Goal: Task Accomplishment & Management: Manage account settings

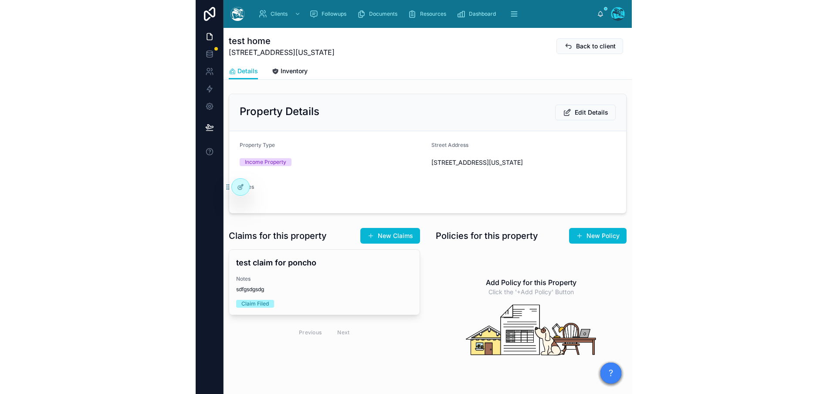
scroll to position [4, 0]
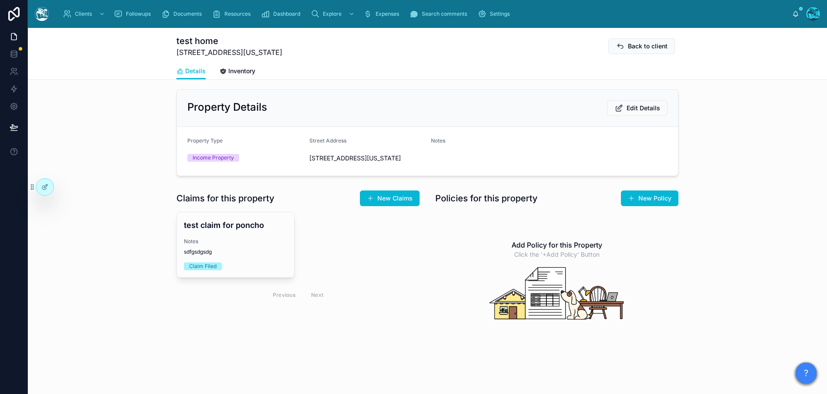
click at [294, 153] on div "Income Property" at bounding box center [244, 157] width 115 height 13
click at [281, 155] on div "Income Property" at bounding box center [244, 158] width 115 height 8
drag, startPoint x: 258, startPoint y: 74, endPoint x: 250, endPoint y: 71, distance: 9.6
click at [257, 74] on div "Details Inventory" at bounding box center [427, 71] width 502 height 17
click at [243, 68] on span "Inventory" at bounding box center [241, 71] width 27 height 9
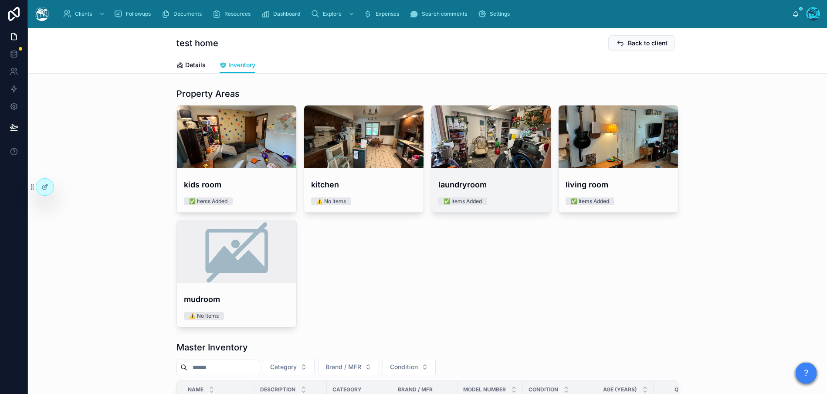
click at [436, 180] on h4 "laundryroom" at bounding box center [490, 185] width 105 height 12
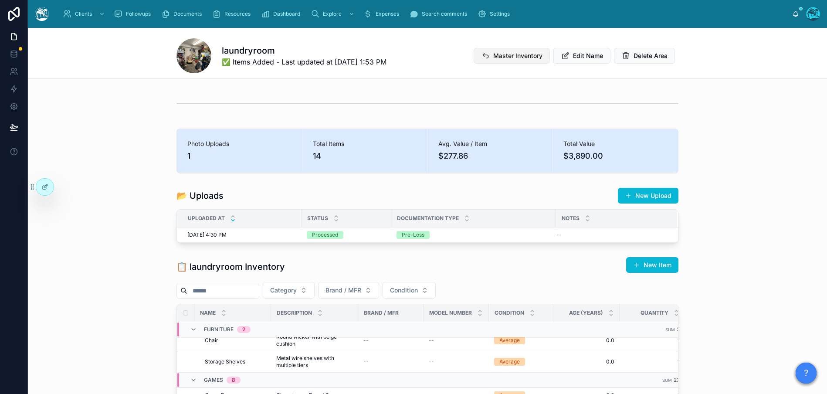
drag, startPoint x: 516, startPoint y: 57, endPoint x: 520, endPoint y: 61, distance: 5.9
click at [436, 61] on button "Master Inventory" at bounding box center [511, 56] width 76 height 16
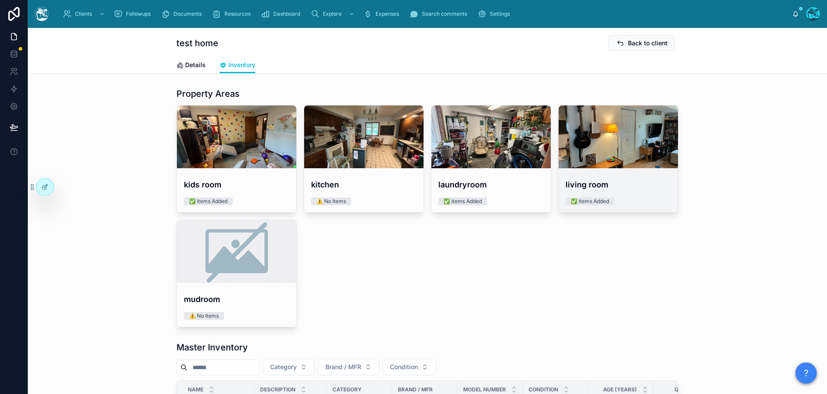
click at [436, 149] on div at bounding box center [617, 136] width 119 height 63
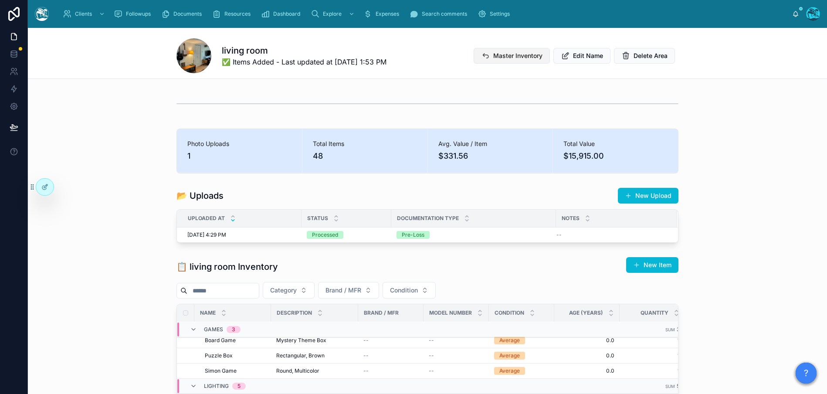
drag, startPoint x: 513, startPoint y: 55, endPoint x: 514, endPoint y: 61, distance: 6.3
click at [436, 61] on button "Master Inventory" at bounding box center [511, 56] width 76 height 16
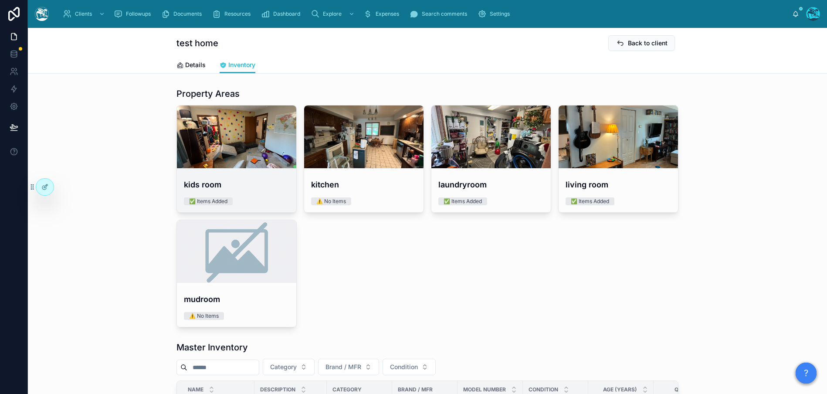
click at [220, 132] on div at bounding box center [236, 137] width 119 height 10
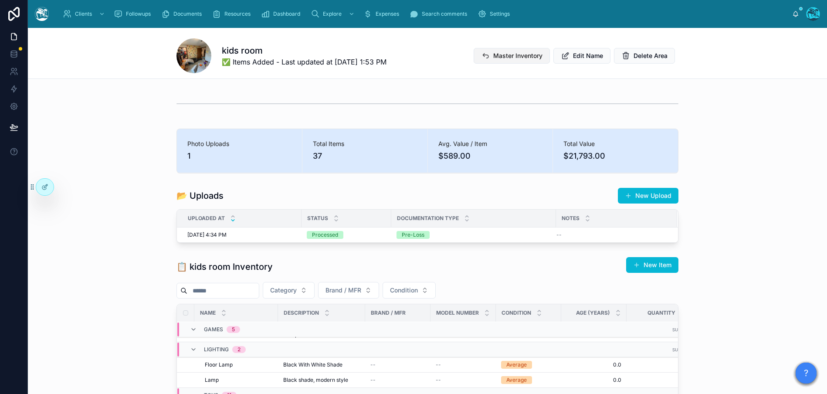
click at [436, 53] on span "Master Inventory" at bounding box center [517, 55] width 49 height 9
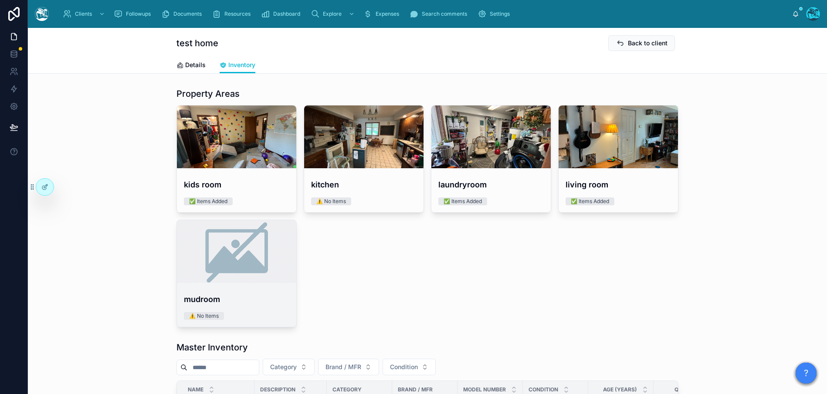
click at [261, 298] on h4 "mudroom" at bounding box center [236, 299] width 105 height 12
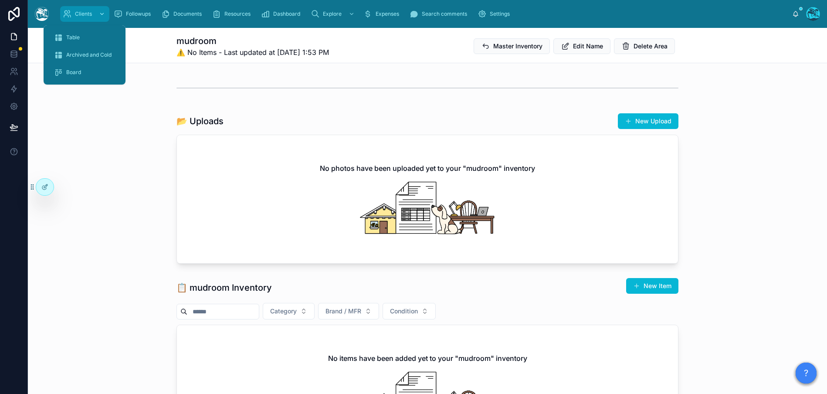
click at [65, 17] on icon "scrollable content" at bounding box center [67, 14] width 9 height 9
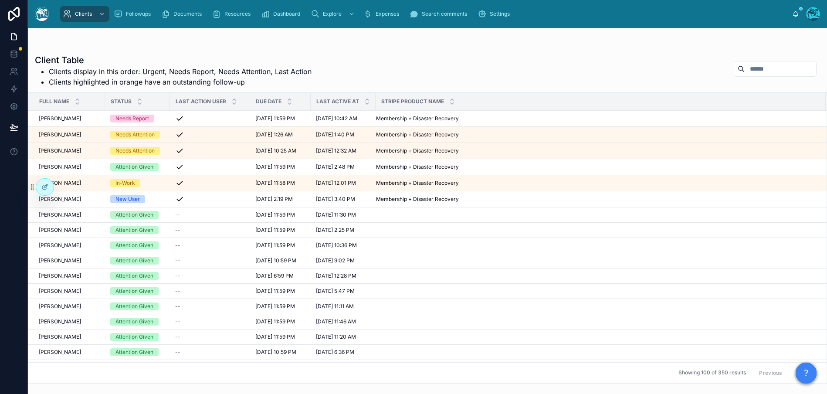
click at [436, 74] on input "text" at bounding box center [779, 69] width 71 height 12
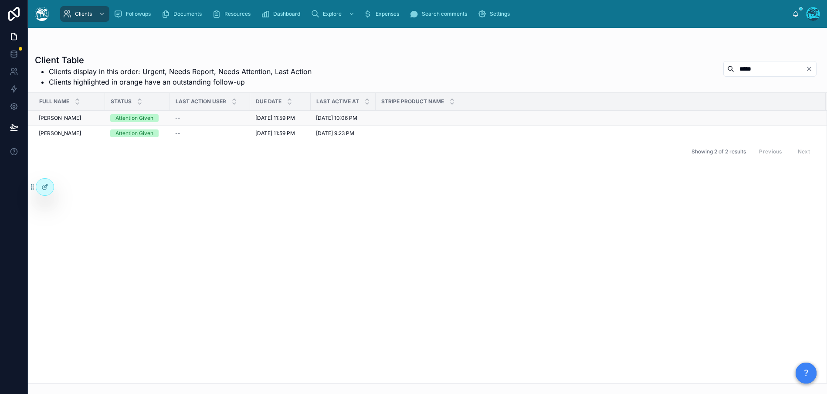
type input "*****"
click at [64, 119] on span "Anthony Jaffe" at bounding box center [60, 118] width 42 height 7
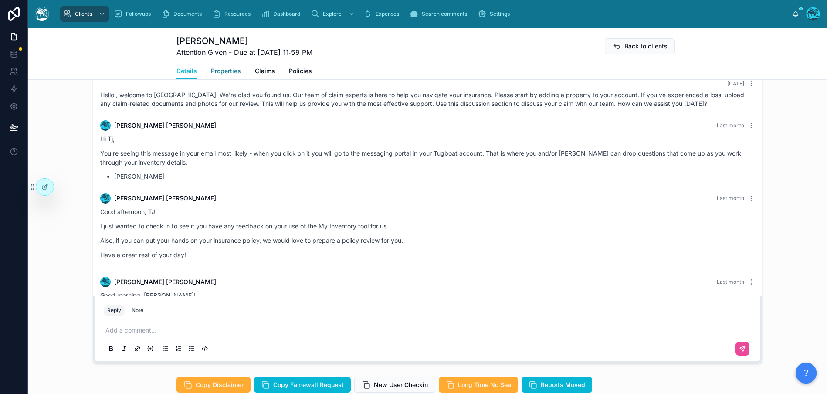
click at [223, 69] on span "Properties" at bounding box center [226, 71] width 30 height 9
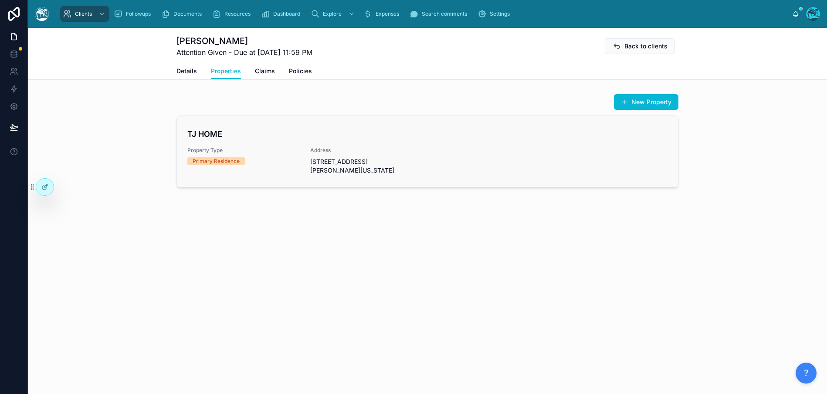
click at [263, 149] on span "Property Type" at bounding box center [243, 150] width 112 height 7
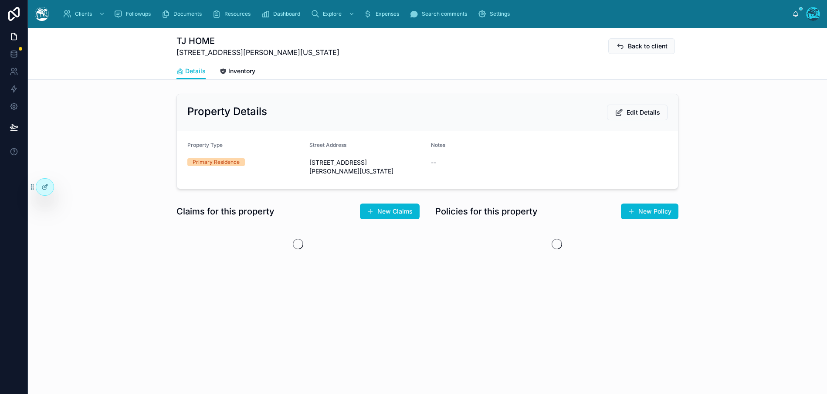
click at [236, 66] on link "Inventory" at bounding box center [238, 71] width 36 height 17
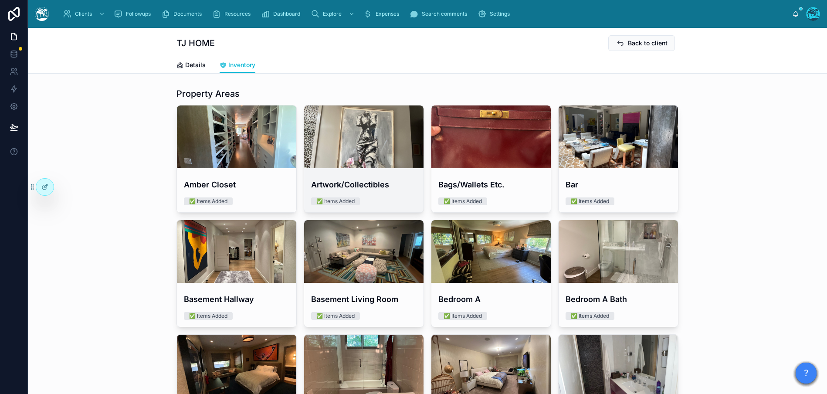
click at [359, 138] on div at bounding box center [363, 137] width 119 height 10
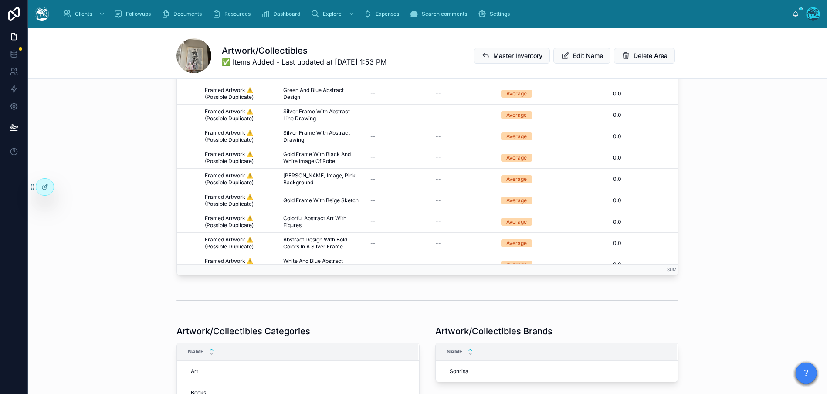
scroll to position [299, 0]
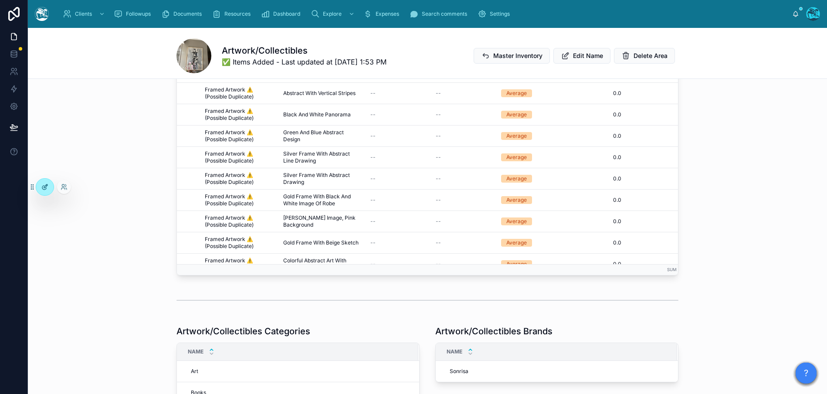
click at [48, 185] on icon at bounding box center [44, 186] width 7 height 7
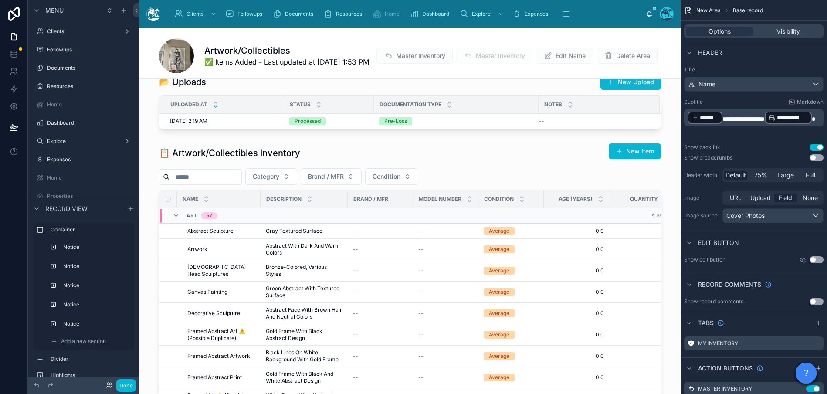
scroll to position [490, 0]
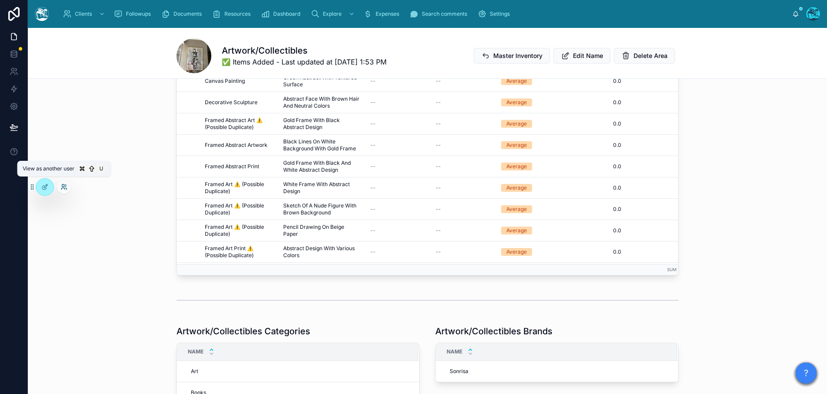
click at [67, 186] on icon at bounding box center [64, 186] width 7 height 7
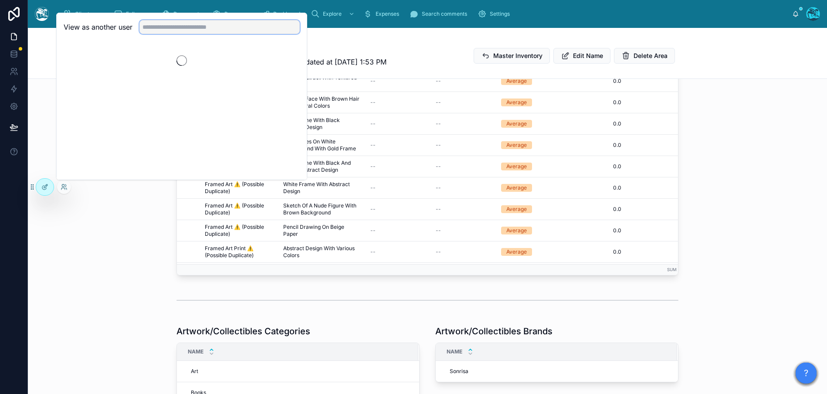
click at [181, 21] on input "text" at bounding box center [219, 27] width 160 height 14
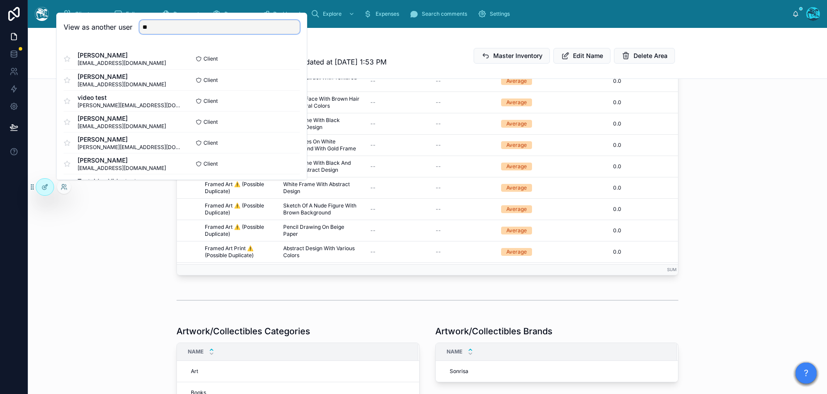
type input "*"
type input "****"
click at [290, 58] on button "Select" at bounding box center [288, 59] width 23 height 13
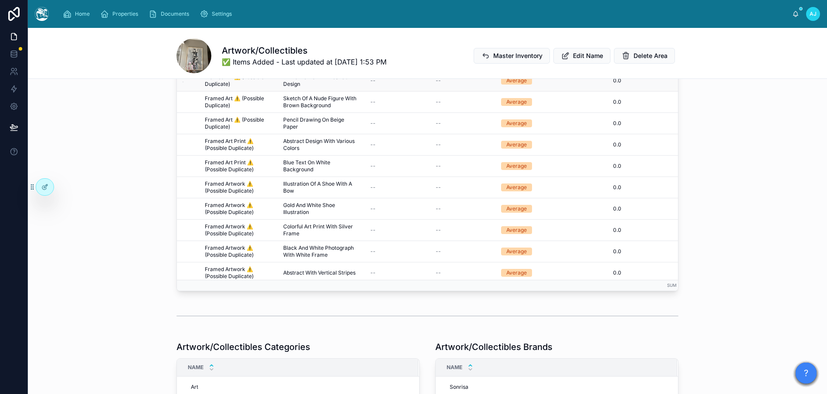
scroll to position [124, 0]
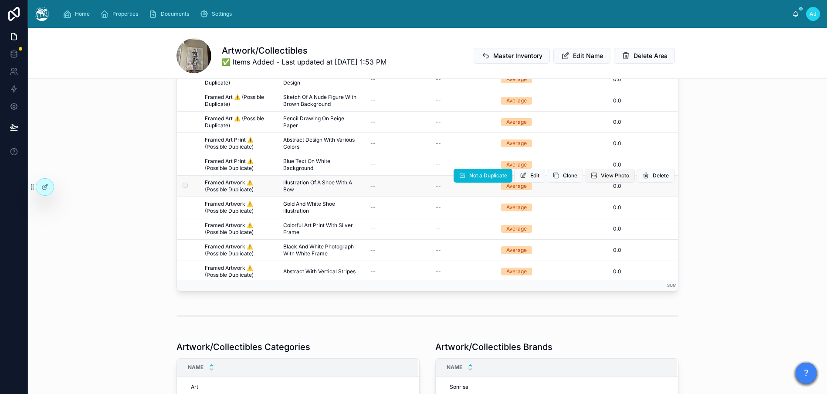
click at [611, 174] on span "View Photo" at bounding box center [615, 175] width 28 height 7
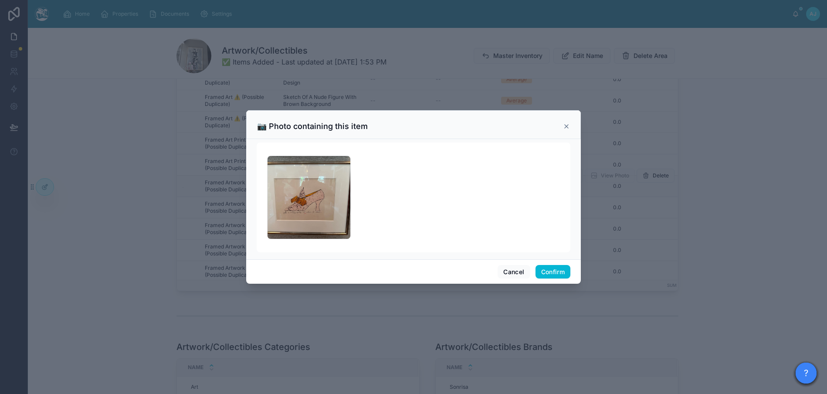
click at [566, 128] on icon at bounding box center [566, 126] width 7 height 7
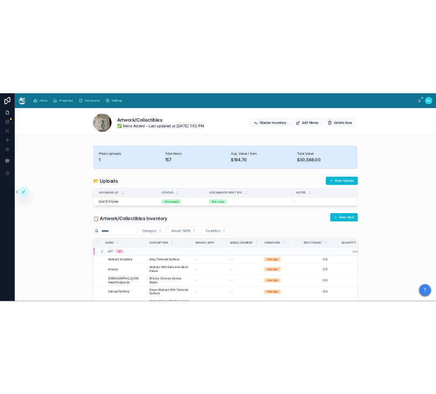
scroll to position [0, 0]
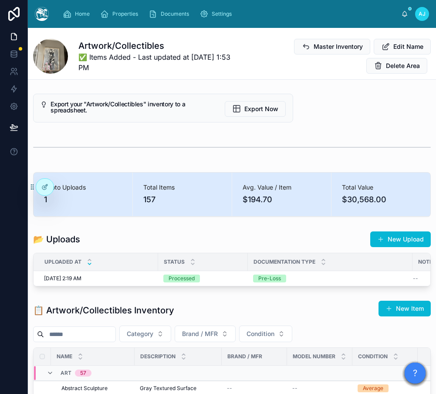
drag, startPoint x: 44, startPoint y: 192, endPoint x: 37, endPoint y: 196, distance: 8.2
click at [43, 205] on div "Home Properties Documents Settings AJ Anthony Jaffe Artwork/Collectibles ✅ Item…" at bounding box center [232, 197] width 408 height 394
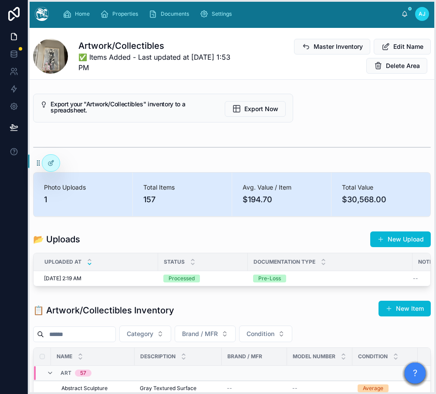
drag, startPoint x: 31, startPoint y: 187, endPoint x: 37, endPoint y: 163, distance: 24.7
click at [37, 163] on icon at bounding box center [38, 162] width 7 height 7
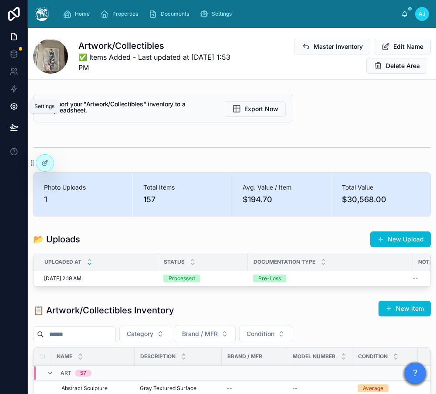
click at [11, 108] on icon at bounding box center [13, 106] width 7 height 7
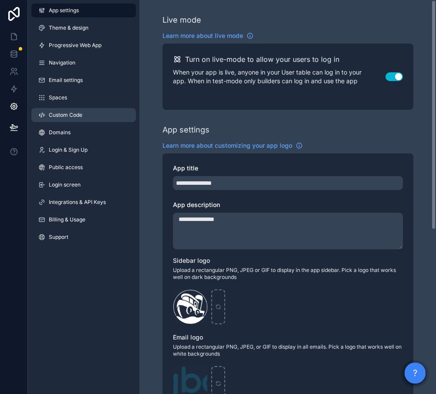
click at [68, 110] on link "Custom Code" at bounding box center [83, 115] width 105 height 14
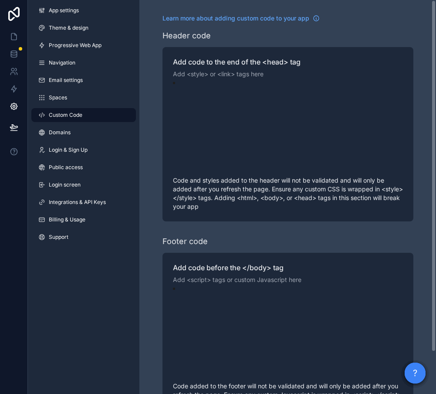
scroll to position [78, 0]
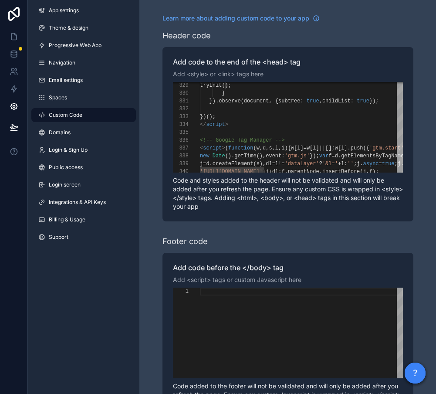
paste textarea "**********"
type textarea "**********"
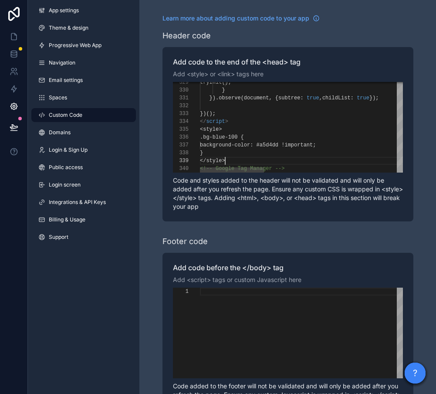
scroll to position [63, 25]
click at [289, 238] on div "Footer code" at bounding box center [287, 241] width 251 height 12
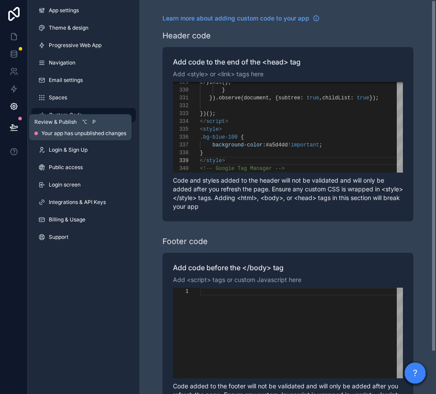
click at [10, 132] on button at bounding box center [13, 127] width 19 height 24
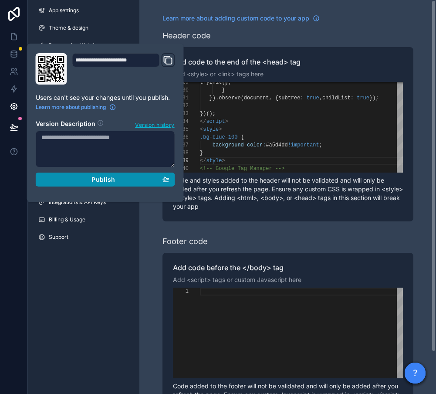
click at [92, 183] on button "Publish" at bounding box center [105, 179] width 139 height 14
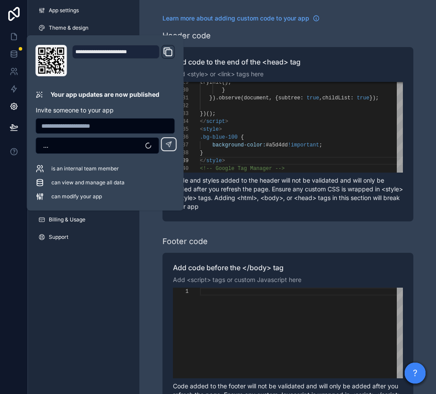
click at [60, 292] on div "App settings Theme & design Progressive Web App Navigation Email settings Space…" at bounding box center [83, 197] width 111 height 394
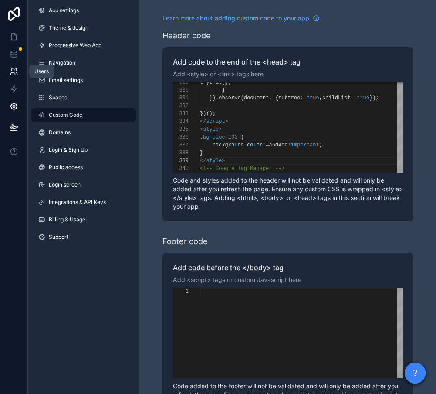
click at [10, 72] on icon at bounding box center [14, 71] width 9 height 9
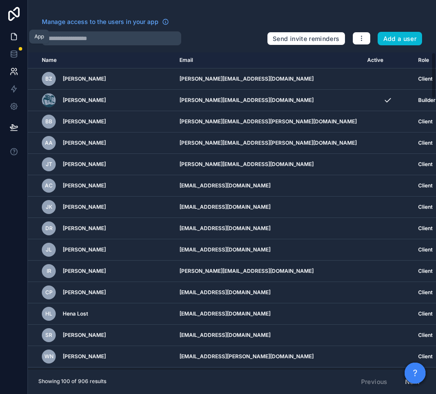
click at [17, 35] on icon at bounding box center [14, 36] width 9 height 9
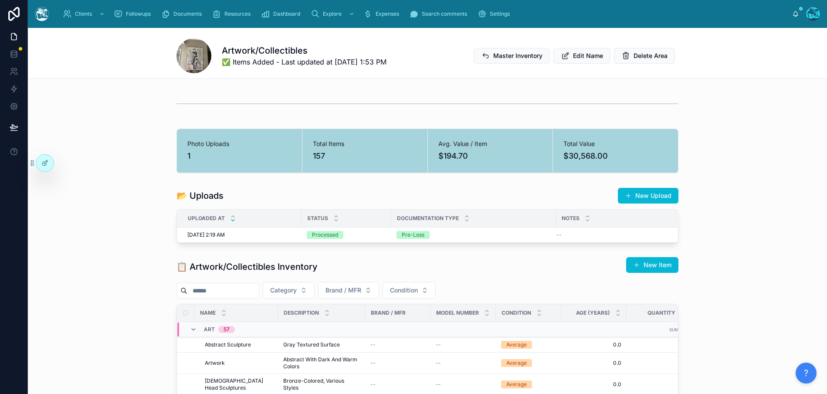
scroll to position [3, 0]
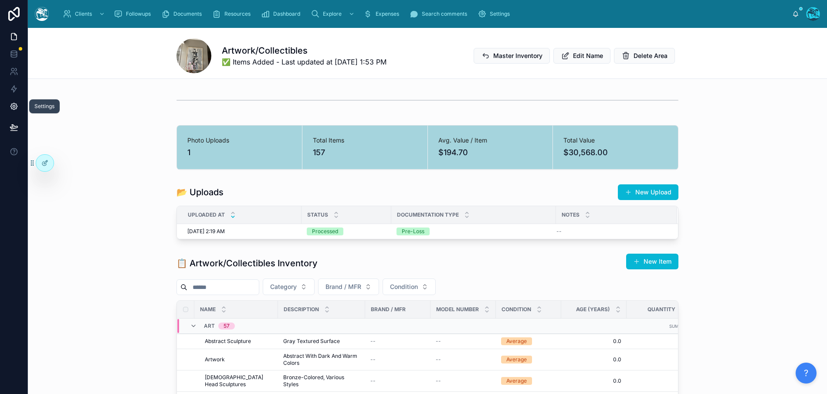
click at [11, 108] on icon at bounding box center [14, 106] width 9 height 9
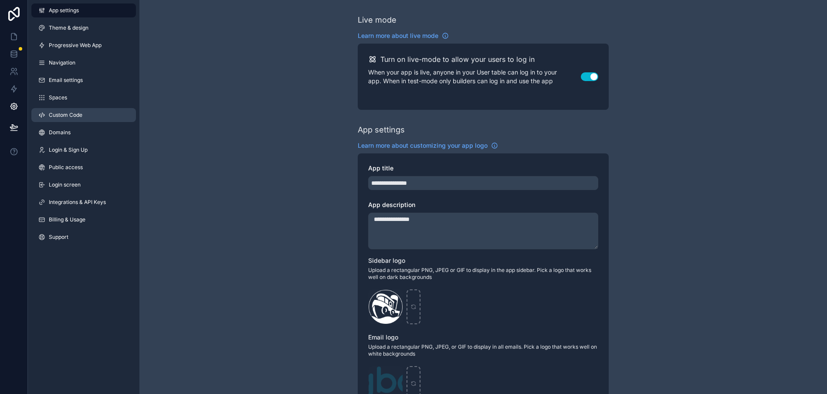
click at [52, 112] on span "Custom Code" at bounding box center [66, 114] width 34 height 7
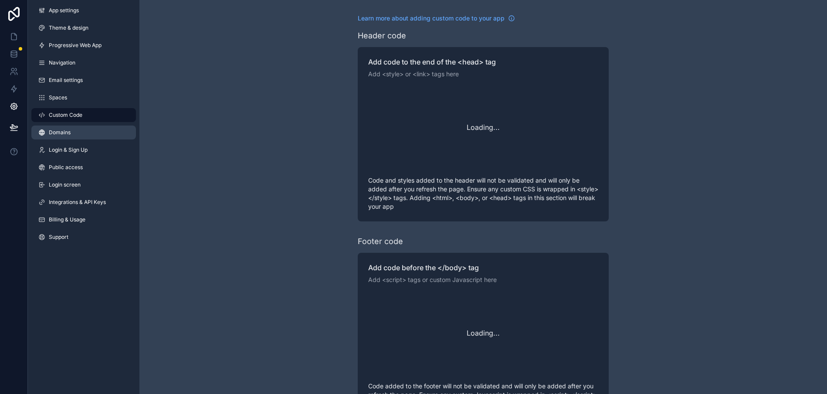
scroll to position [78, 0]
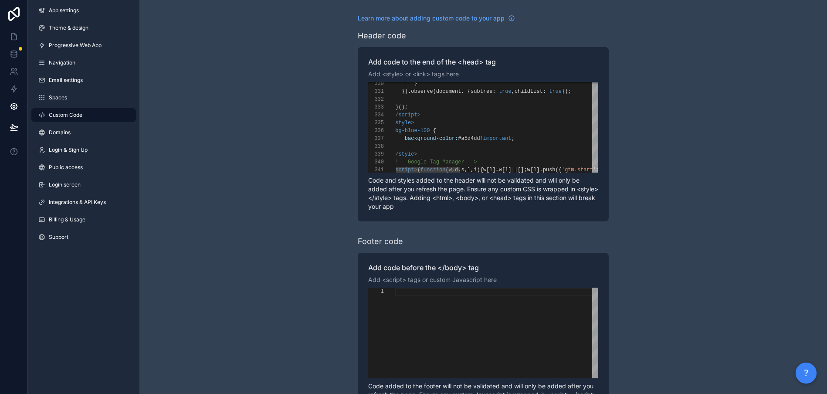
click at [436, 138] on span "#a5d4dd" at bounding box center [469, 138] width 22 height 6
paste textarea "Editor content;Press Alt+F1 for Accessibility Options."
type textarea "**********"
click at [436, 130] on div "**********" at bounding box center [483, 134] width 251 height 174
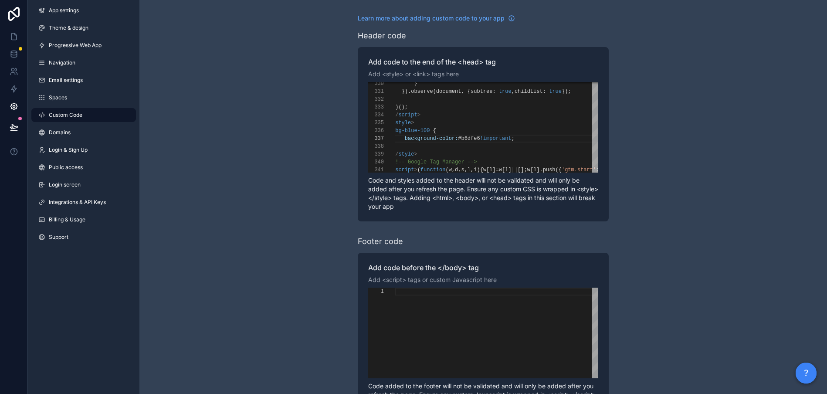
click at [272, 187] on div "**********" at bounding box center [482, 220] width 687 height 441
click at [14, 128] on icon at bounding box center [13, 127] width 7 height 4
click at [12, 127] on icon at bounding box center [13, 127] width 7 height 4
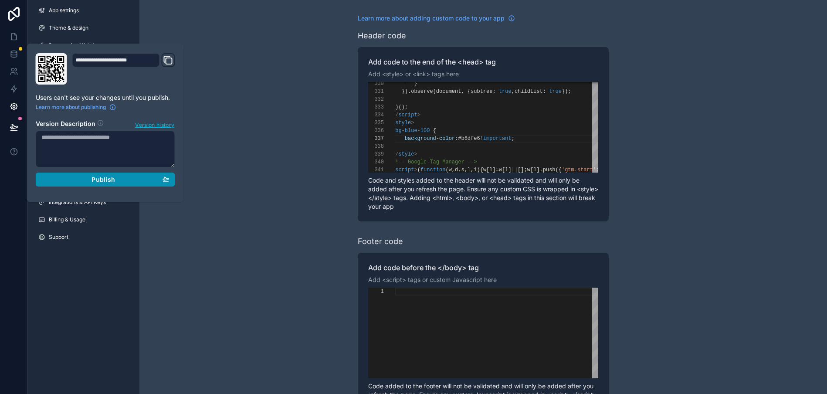
click at [93, 181] on span "Publish" at bounding box center [103, 180] width 24 height 8
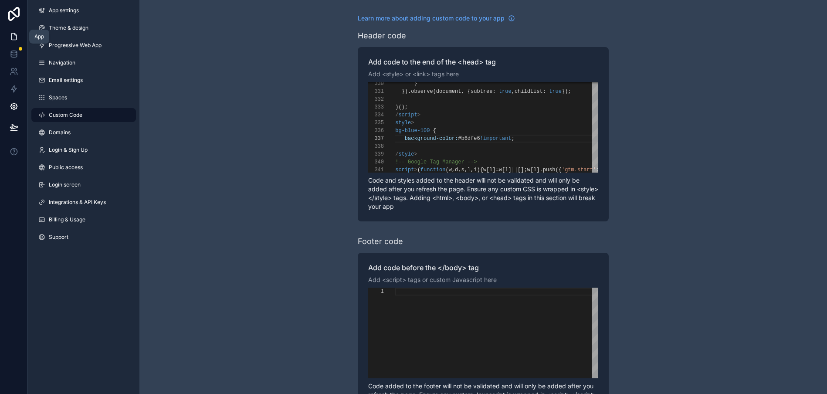
click at [9, 33] on link at bounding box center [13, 36] width 27 height 17
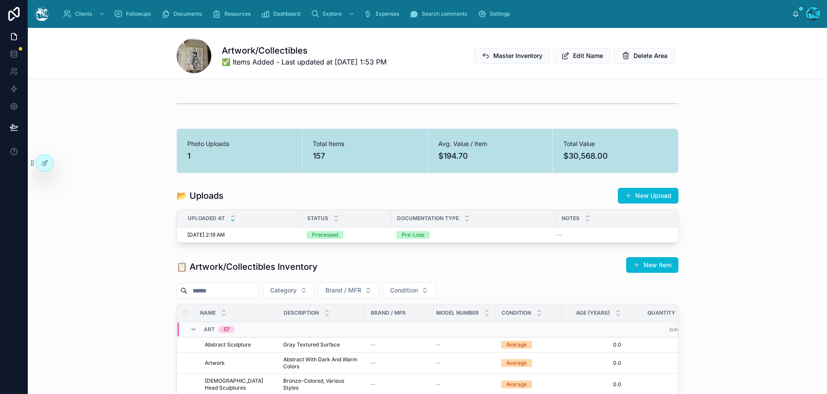
click at [749, 126] on div "Photo Uploads 1 Total Items 157 Avg. Value / Item $194.70 Total Value $30,568.00" at bounding box center [427, 151] width 799 height 52
click at [125, 142] on div "Photo Uploads 1 Total Items 157 Avg. Value / Item $194.70 Total Value $30,568.00" at bounding box center [427, 151] width 799 height 52
click at [201, 244] on div "📂 Uploads New Upload Uploaded at Status Documentation Type Notes 8/2/2025 2:19 …" at bounding box center [427, 215] width 799 height 62
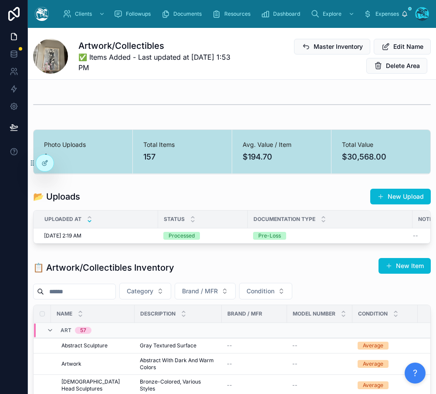
click at [117, 227] on div "Uploaded at" at bounding box center [96, 219] width 124 height 17
click at [108, 231] on td "8/2/2025 2:19 AM 8/2/2025 2:19 AM" at bounding box center [96, 235] width 125 height 15
click at [15, 106] on icon at bounding box center [14, 106] width 9 height 9
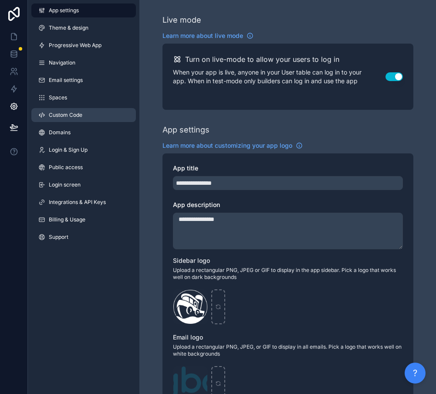
click at [64, 115] on span "Custom Code" at bounding box center [66, 114] width 34 height 7
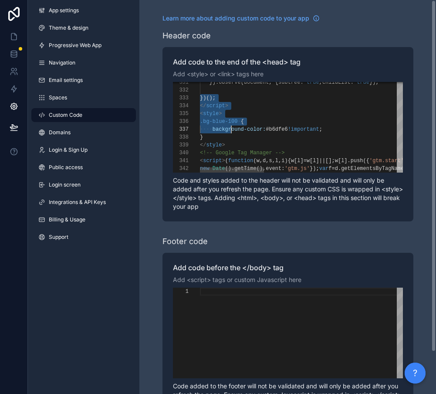
scroll to position [16, 3]
drag, startPoint x: 200, startPoint y: 97, endPoint x: 227, endPoint y: 135, distance: 46.9
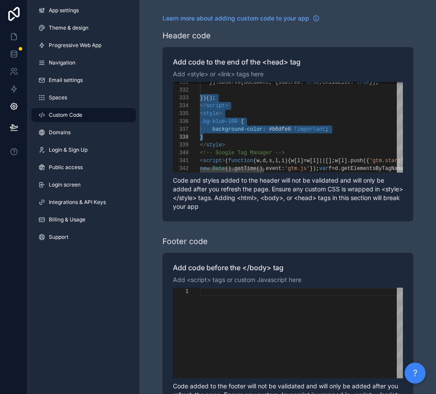
scroll to position [63, 25]
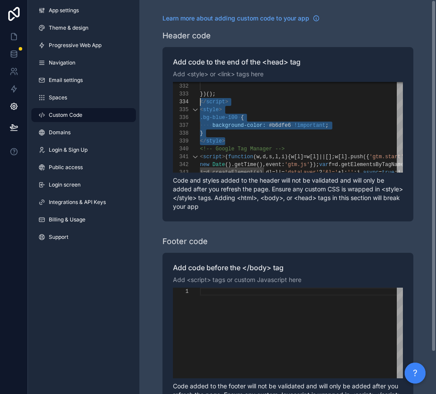
scroll to position [31, 0]
drag, startPoint x: 226, startPoint y: 141, endPoint x: 198, endPoint y: 108, distance: 43.8
paste textarea "**********"
type textarea "**********"
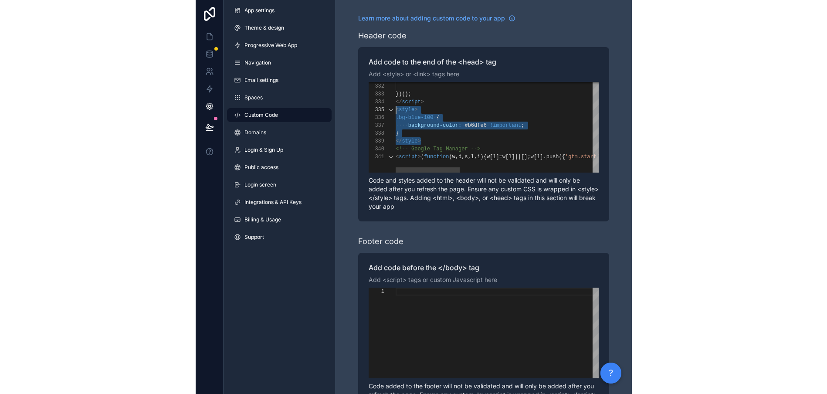
scroll to position [0, 25]
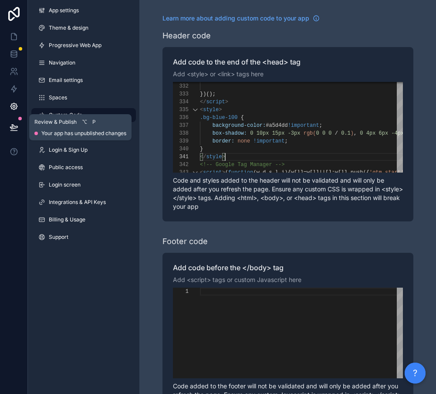
click at [12, 126] on icon at bounding box center [13, 127] width 7 height 4
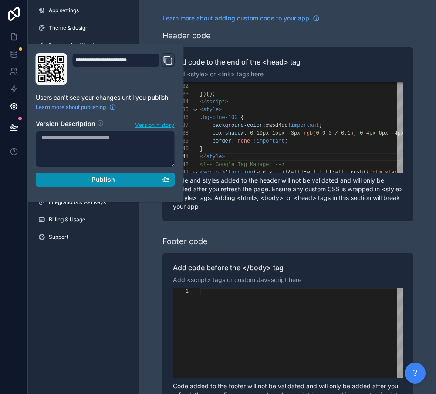
click at [123, 182] on div "Publish" at bounding box center [105, 180] width 128 height 8
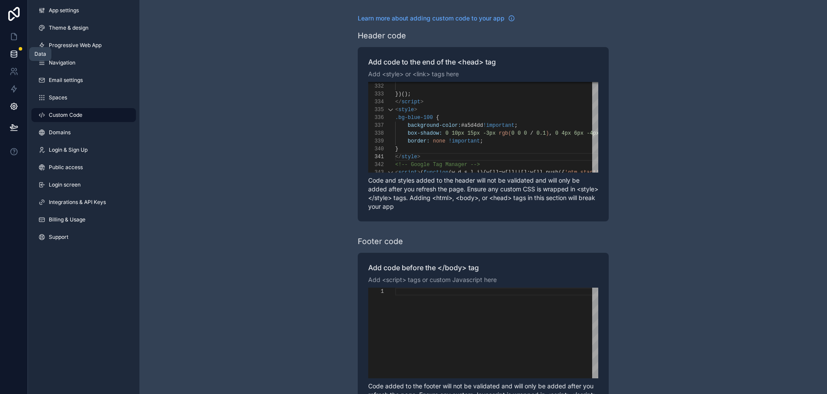
click at [7, 54] on link at bounding box center [13, 53] width 27 height 17
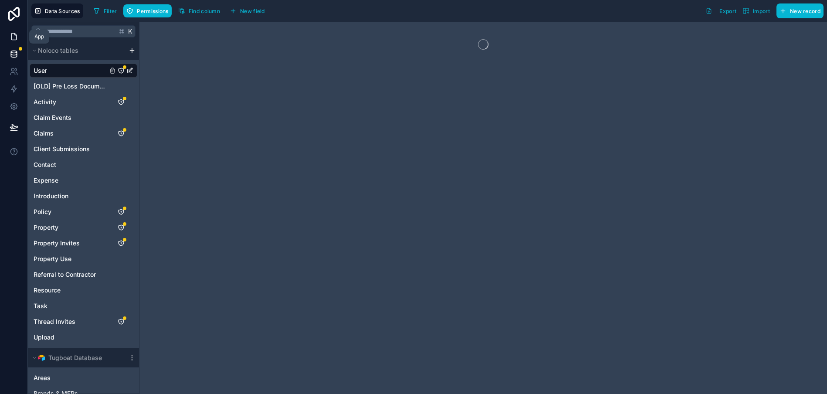
click at [8, 39] on link at bounding box center [13, 36] width 27 height 17
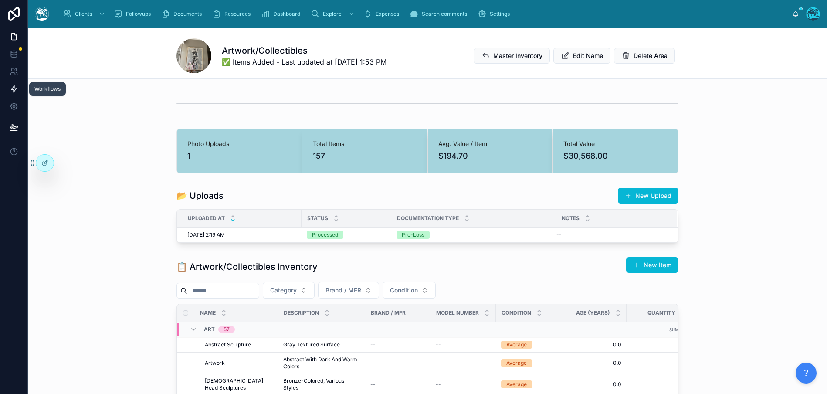
click at [10, 89] on icon at bounding box center [14, 88] width 9 height 9
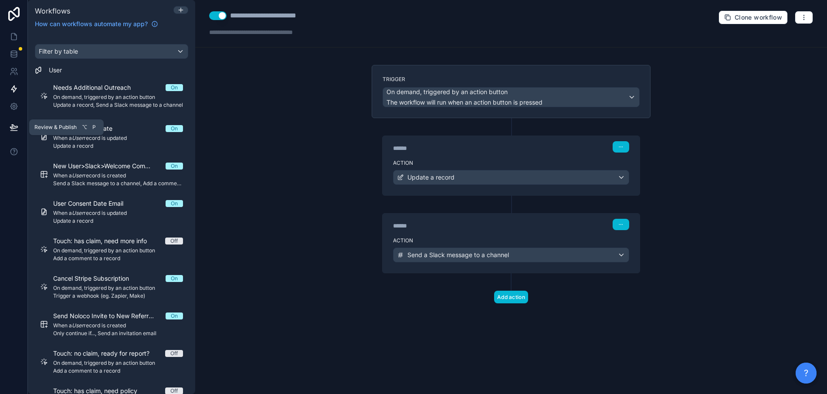
click at [14, 128] on icon at bounding box center [14, 127] width 9 height 9
click at [13, 71] on icon at bounding box center [12, 69] width 3 height 3
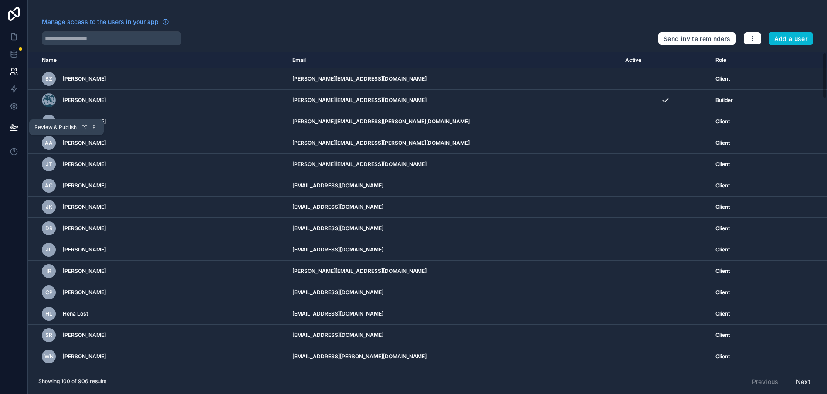
click at [13, 128] on icon at bounding box center [14, 127] width 9 height 9
drag, startPoint x: 299, startPoint y: 27, endPoint x: 135, endPoint y: 30, distance: 163.8
click at [299, 27] on div "Manage access to the users in your app" at bounding box center [346, 24] width 609 height 14
click at [11, 71] on icon at bounding box center [12, 69] width 3 height 3
click at [12, 54] on icon at bounding box center [14, 54] width 9 height 9
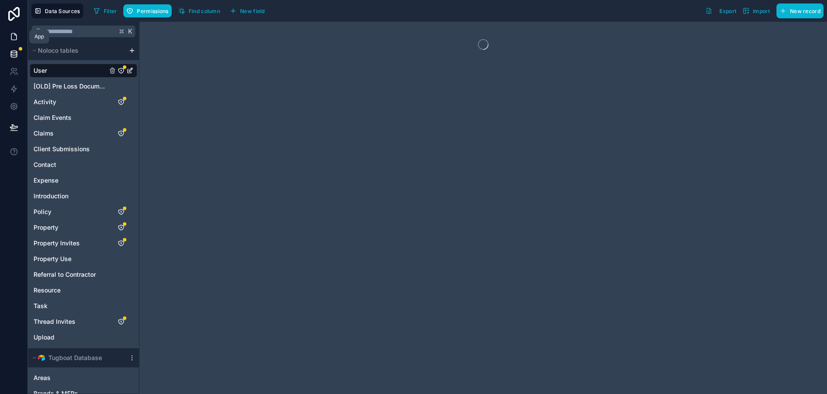
click at [12, 42] on link at bounding box center [13, 36] width 27 height 17
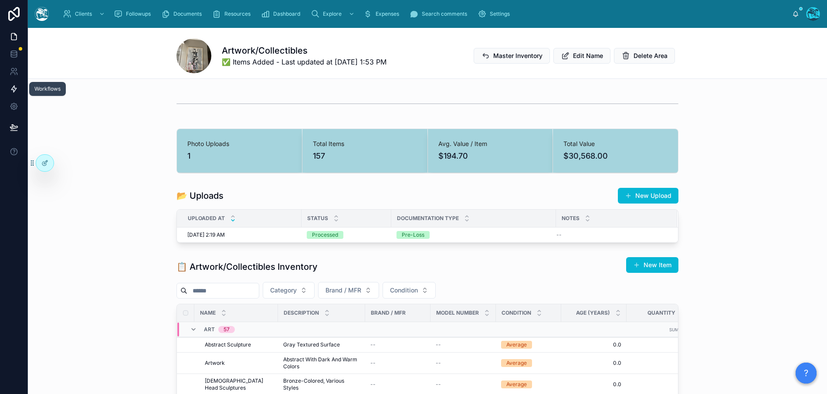
click at [13, 89] on icon at bounding box center [13, 89] width 5 height 7
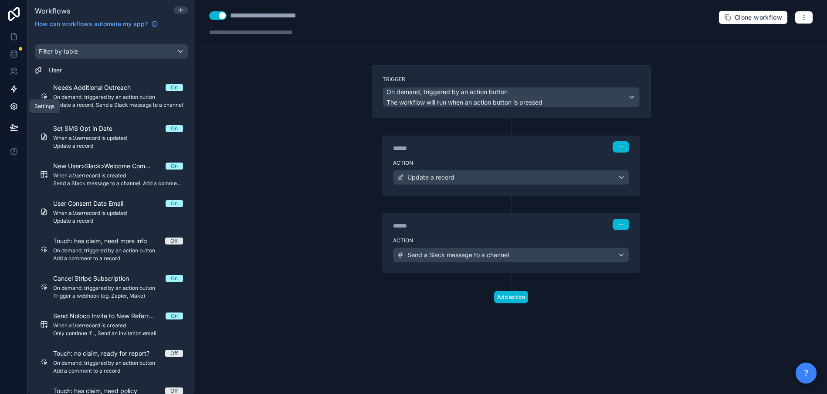
click at [10, 109] on icon at bounding box center [14, 106] width 9 height 9
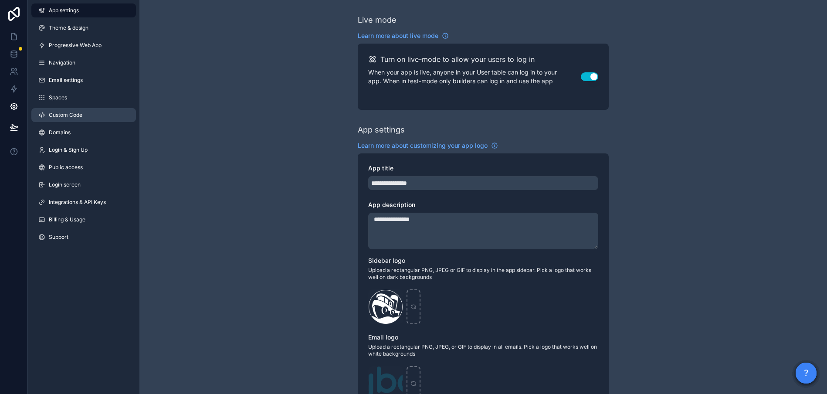
click at [63, 117] on span "Custom Code" at bounding box center [66, 114] width 34 height 7
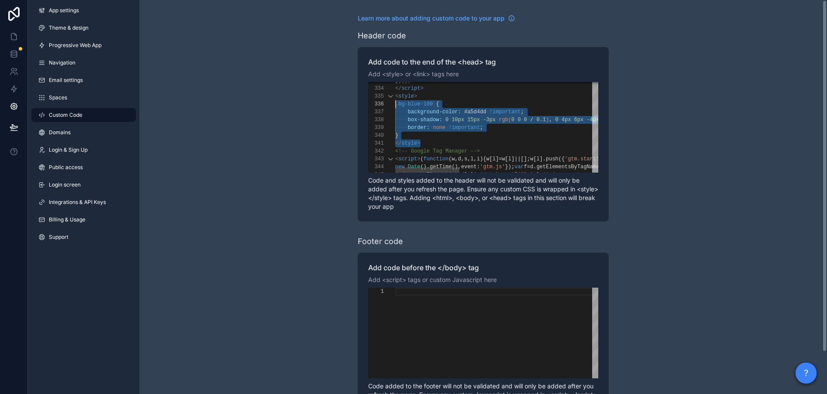
scroll to position [31, 0]
drag, startPoint x: 422, startPoint y: 142, endPoint x: 392, endPoint y: 95, distance: 56.7
paste textarea "**********"
type textarea "**********"
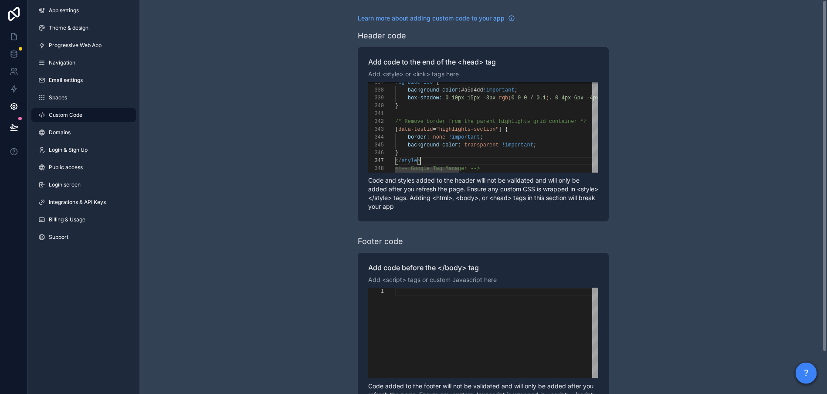
scroll to position [47, 25]
click at [16, 54] on icon at bounding box center [14, 55] width 6 height 3
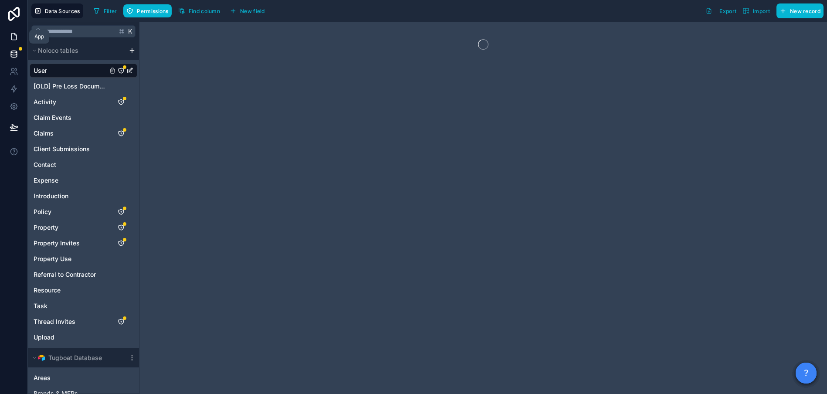
click at [14, 34] on icon at bounding box center [15, 35] width 2 height 2
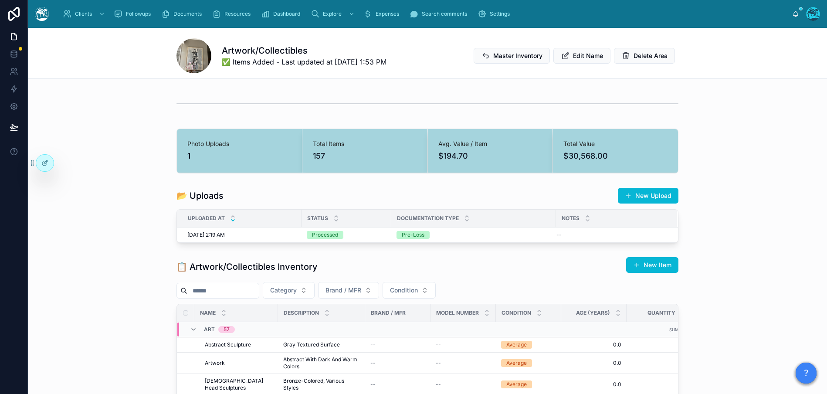
drag, startPoint x: 132, startPoint y: 328, endPoint x: 39, endPoint y: 130, distance: 218.4
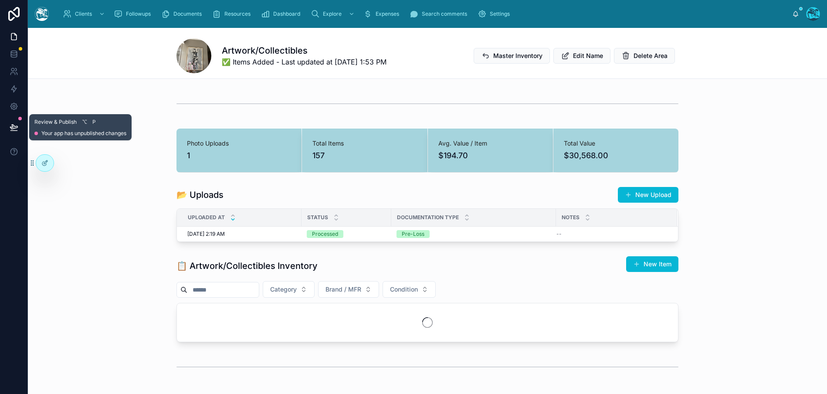
click at [8, 131] on button at bounding box center [13, 127] width 19 height 24
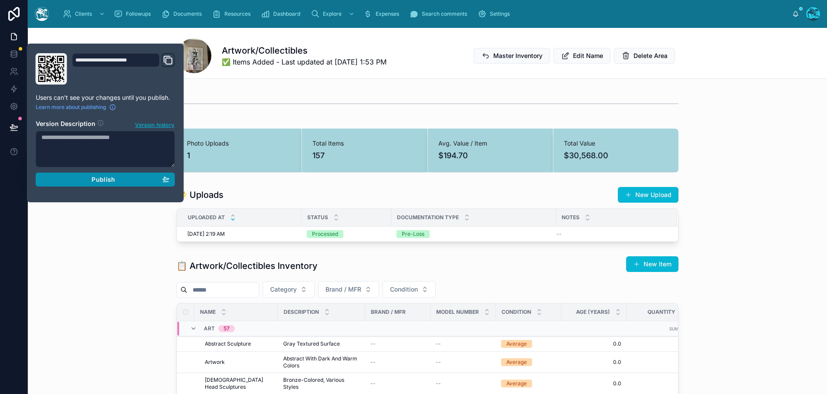
click at [172, 181] on button "Publish" at bounding box center [105, 179] width 139 height 14
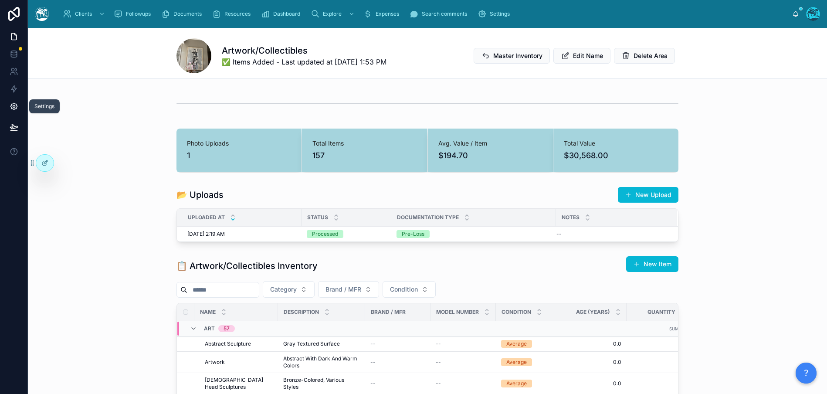
click at [15, 111] on link at bounding box center [13, 106] width 27 height 17
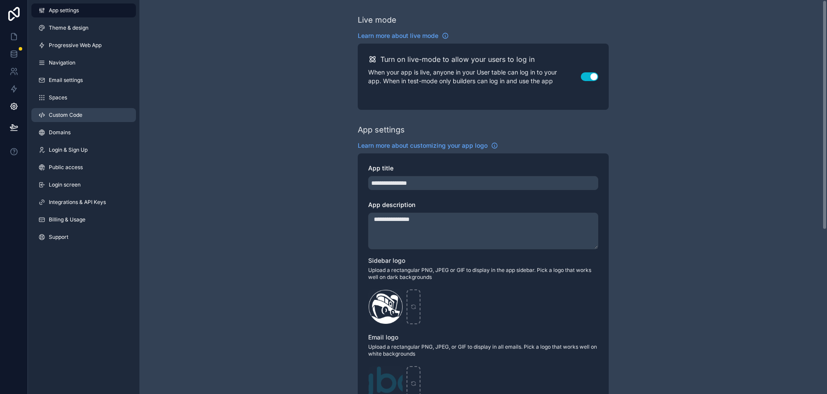
click at [49, 115] on span "Custom Code" at bounding box center [66, 114] width 34 height 7
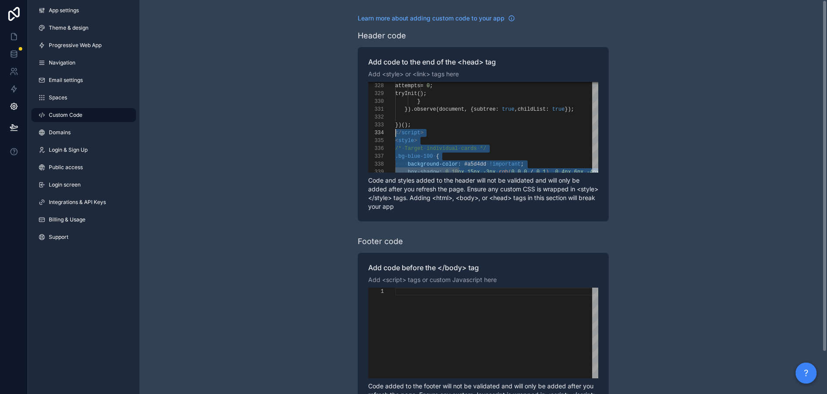
scroll to position [31, 0]
drag, startPoint x: 429, startPoint y: 126, endPoint x: 395, endPoint y: 141, distance: 37.2
paste textarea "**********"
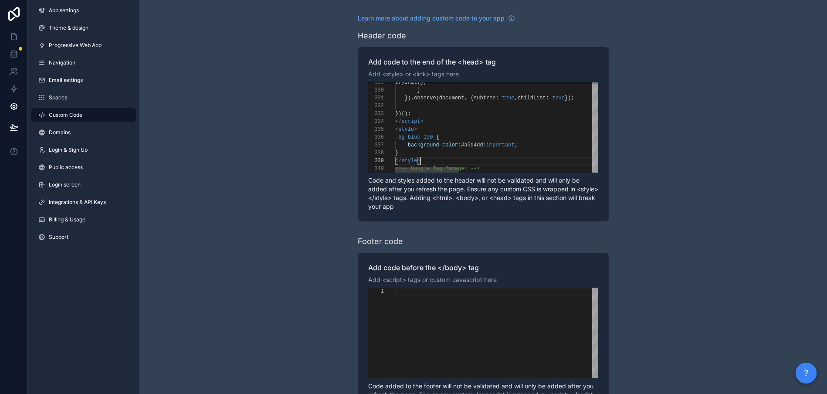
click at [478, 146] on span "#a5d4dd" at bounding box center [472, 145] width 22 height 6
type textarea "**********"
click at [653, 191] on div "**********" at bounding box center [482, 220] width 687 height 441
click at [11, 93] on icon at bounding box center [14, 88] width 9 height 9
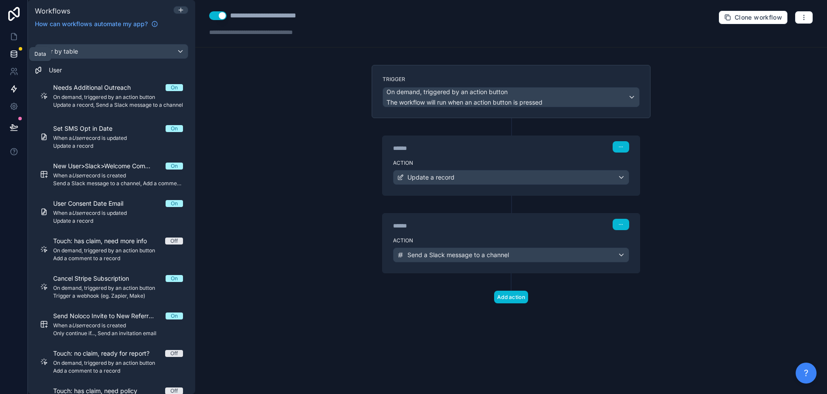
click at [10, 57] on icon at bounding box center [14, 54] width 9 height 9
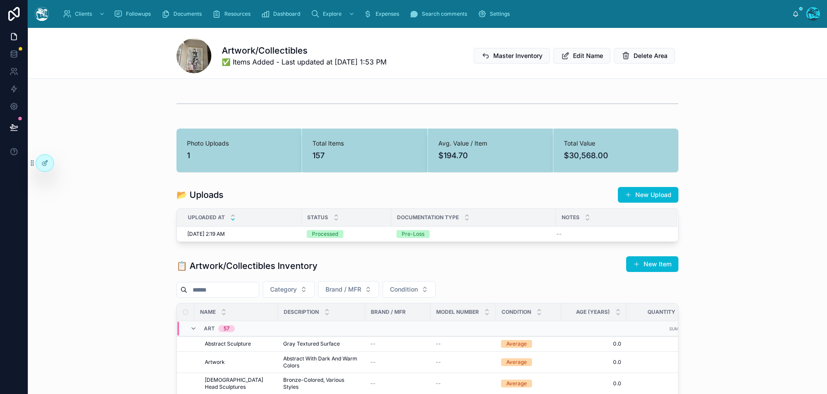
click at [12, 129] on icon at bounding box center [14, 127] width 9 height 9
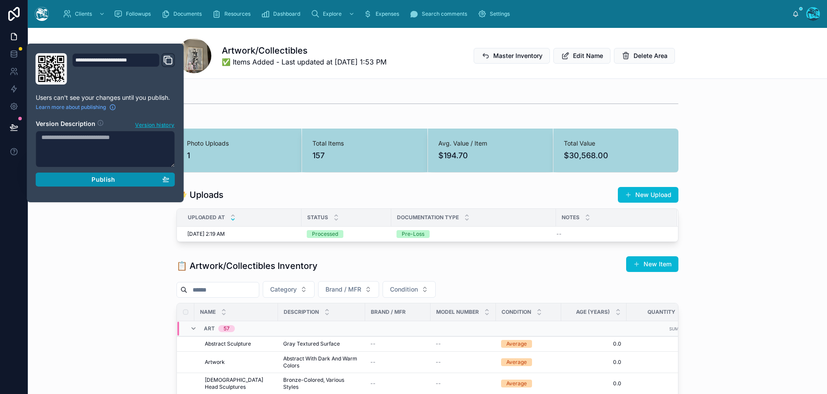
click at [107, 179] on span "Publish" at bounding box center [103, 180] width 24 height 8
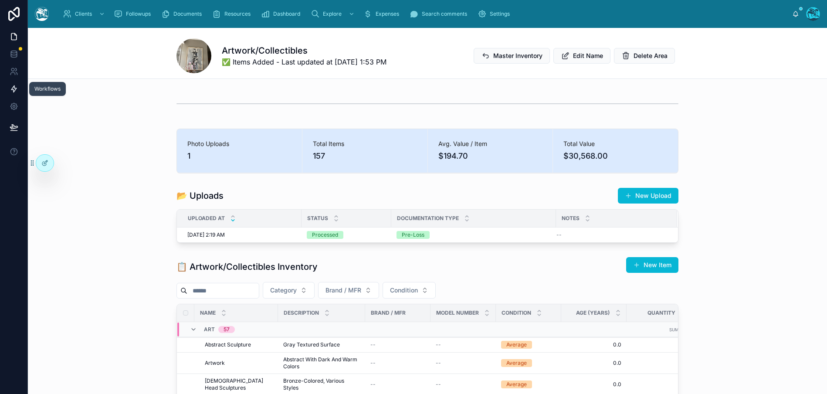
click at [11, 89] on icon at bounding box center [13, 89] width 5 height 7
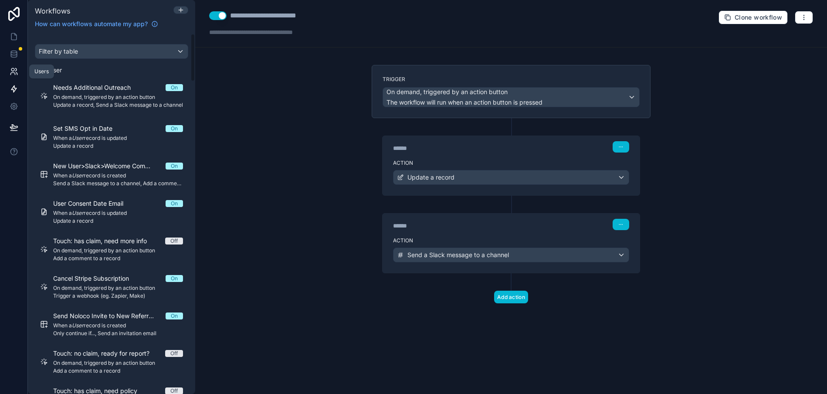
click at [12, 74] on icon at bounding box center [14, 71] width 9 height 9
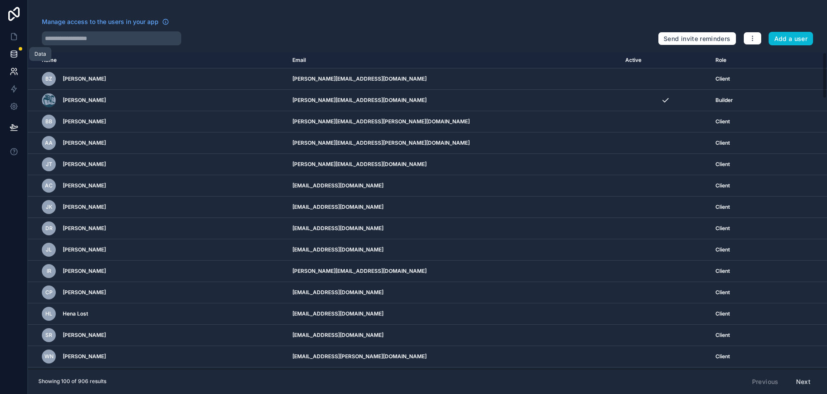
click at [12, 48] on link at bounding box center [13, 53] width 27 height 17
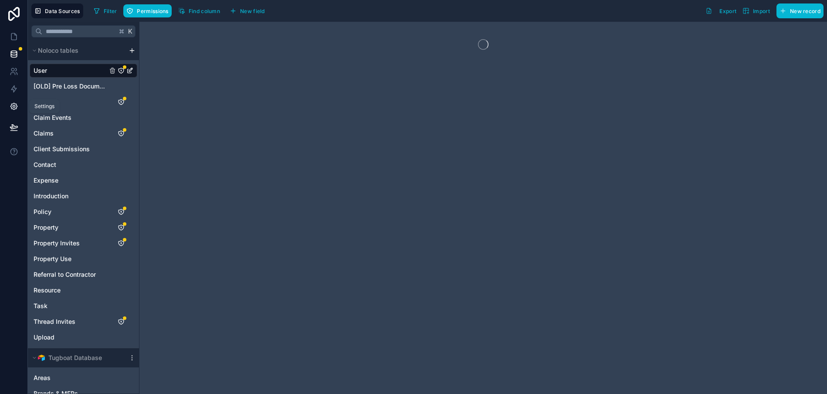
click at [10, 112] on link at bounding box center [13, 106] width 27 height 17
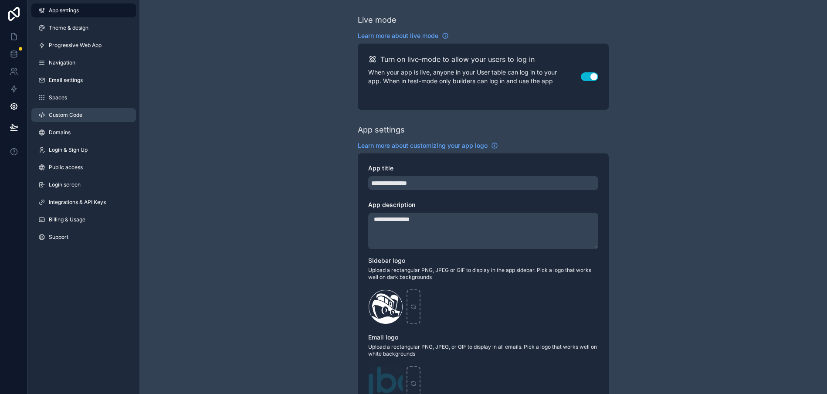
click at [57, 116] on span "Custom Code" at bounding box center [66, 114] width 34 height 7
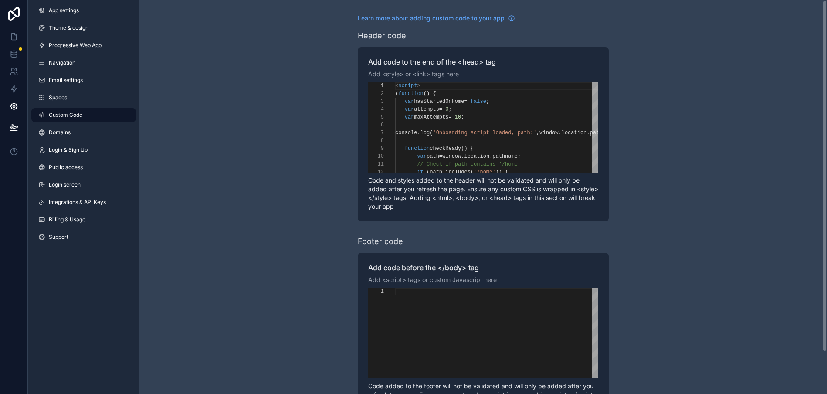
scroll to position [47, 0]
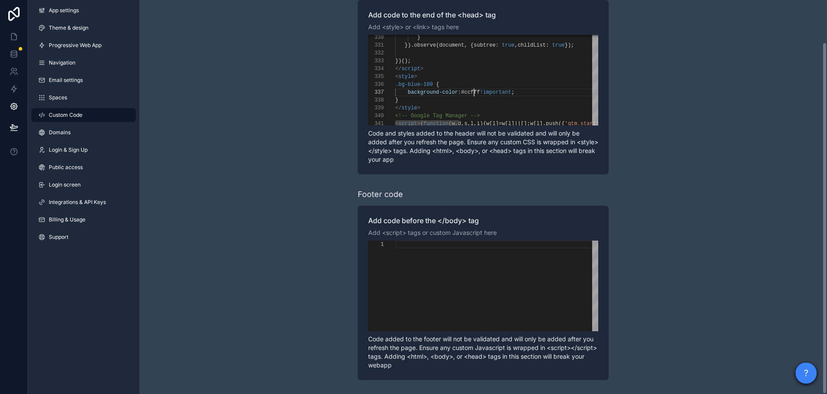
click at [473, 92] on span "#ccfff" at bounding box center [470, 92] width 19 height 6
paste textarea "*"
type textarea "**********"
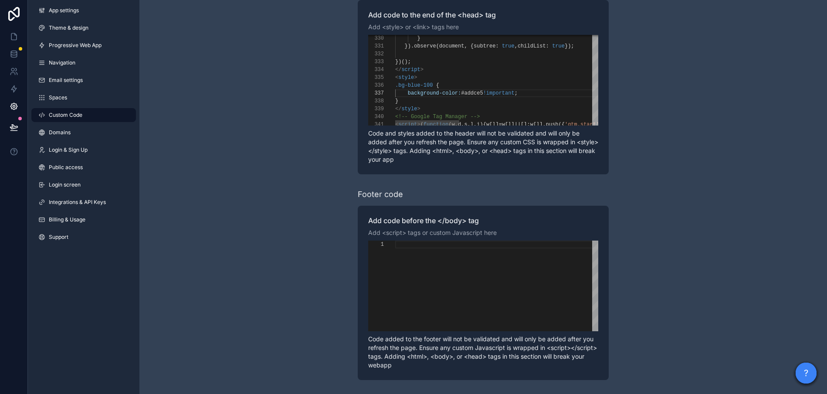
click at [453, 107] on div "</ style >" at bounding box center [716, 109] width 642 height 8
click at [456, 71] on div "</ script >" at bounding box center [716, 70] width 642 height 8
click at [223, 148] on div "**********" at bounding box center [482, 173] width 687 height 441
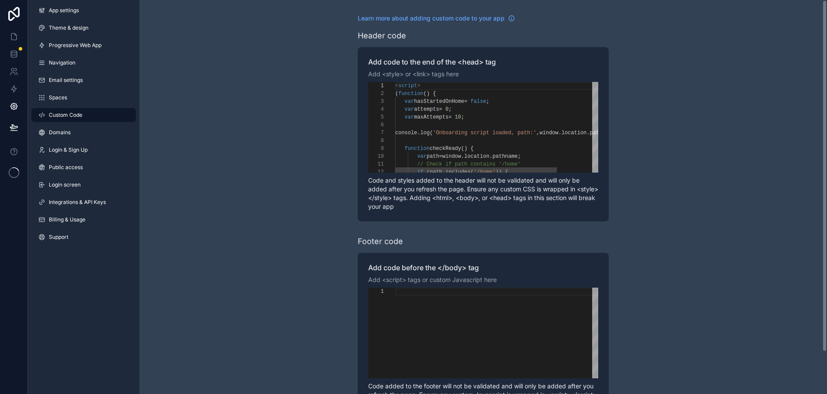
scroll to position [78, 0]
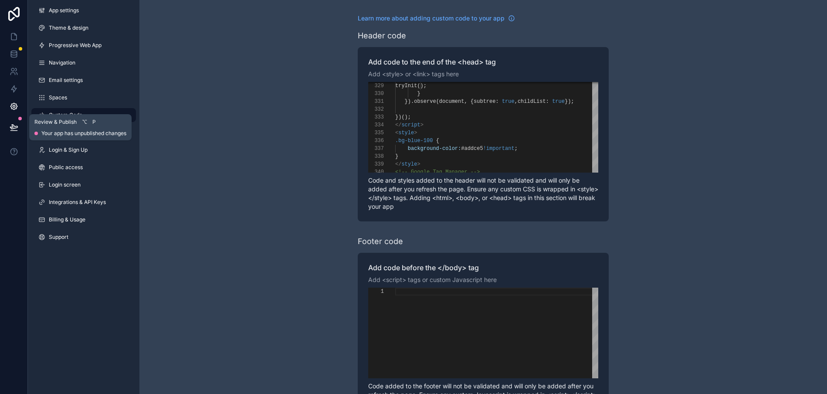
click at [17, 126] on icon at bounding box center [14, 127] width 9 height 9
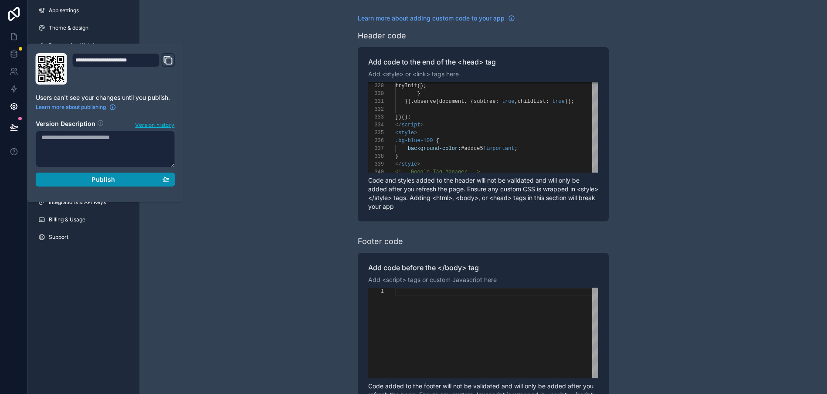
click at [109, 181] on span "Publish" at bounding box center [103, 180] width 24 height 8
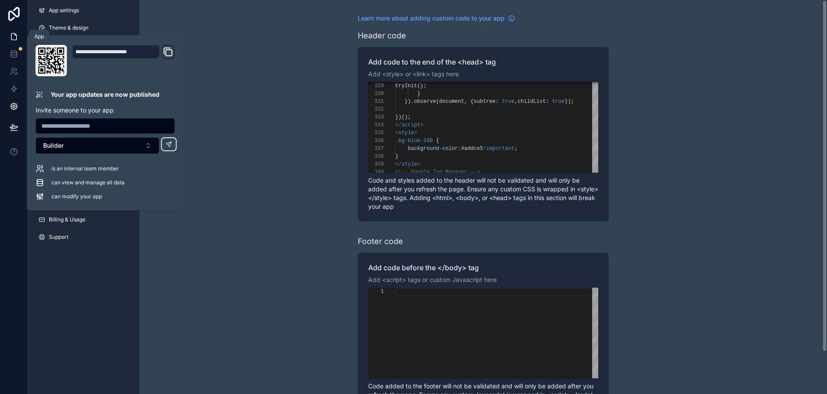
click at [17, 41] on link at bounding box center [13, 36] width 27 height 17
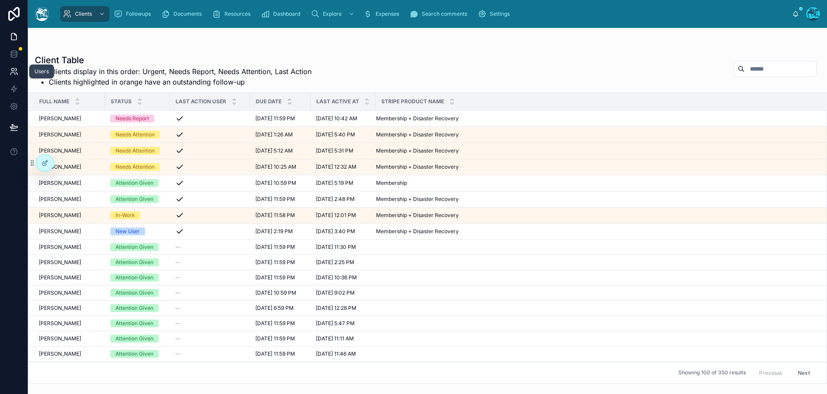
click at [11, 68] on icon at bounding box center [12, 69] width 3 height 3
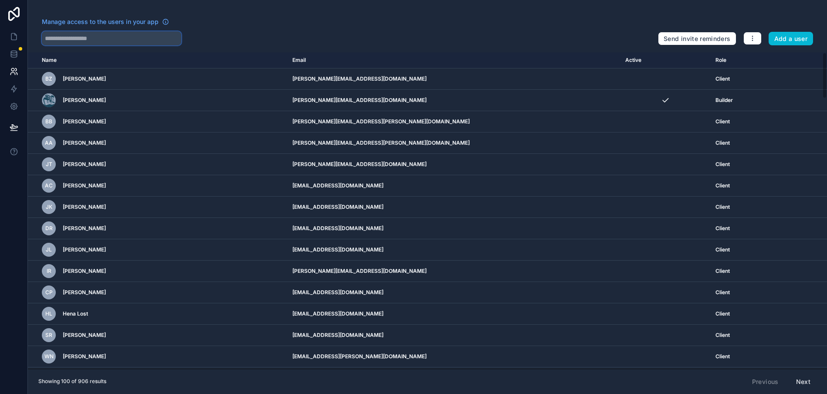
click at [103, 34] on input "text" at bounding box center [111, 38] width 139 height 14
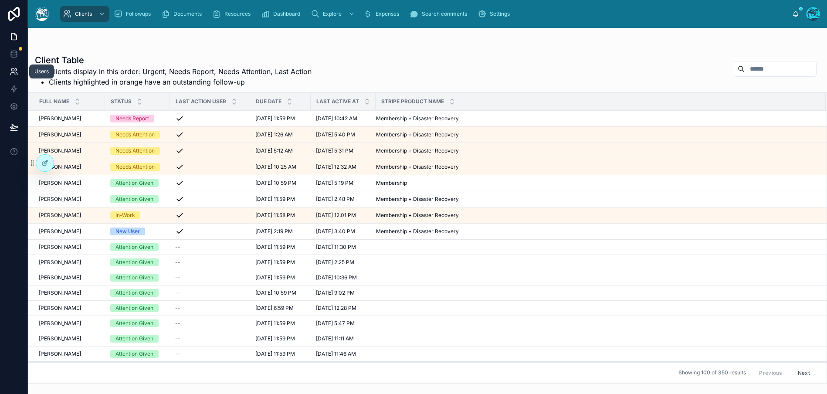
click at [10, 74] on icon at bounding box center [14, 71] width 9 height 9
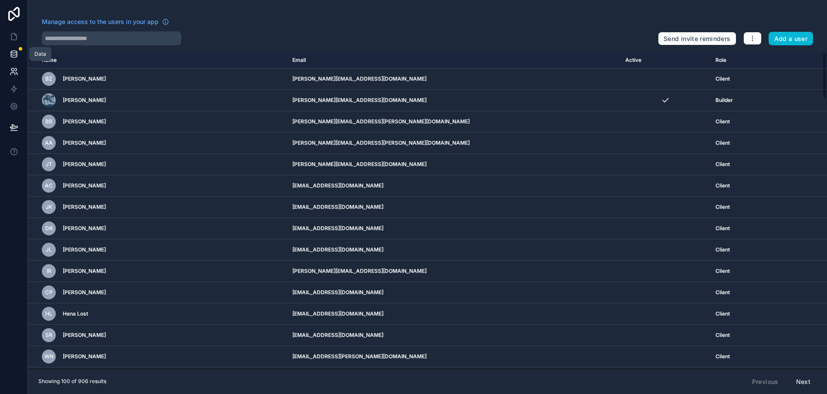
click at [11, 55] on icon at bounding box center [14, 54] width 9 height 9
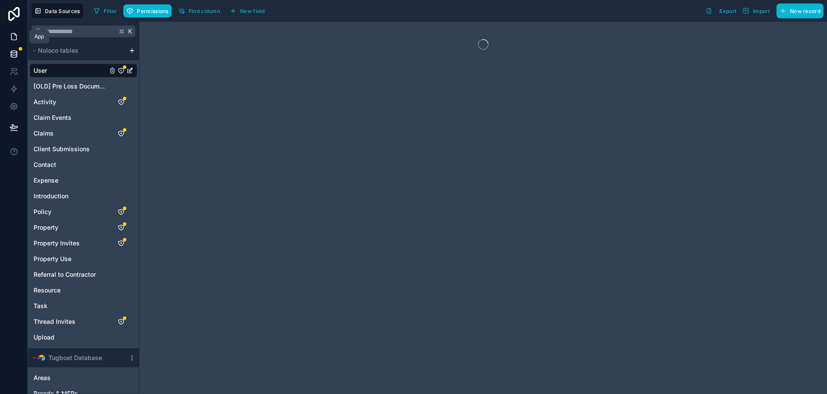
click at [10, 37] on icon at bounding box center [14, 36] width 9 height 9
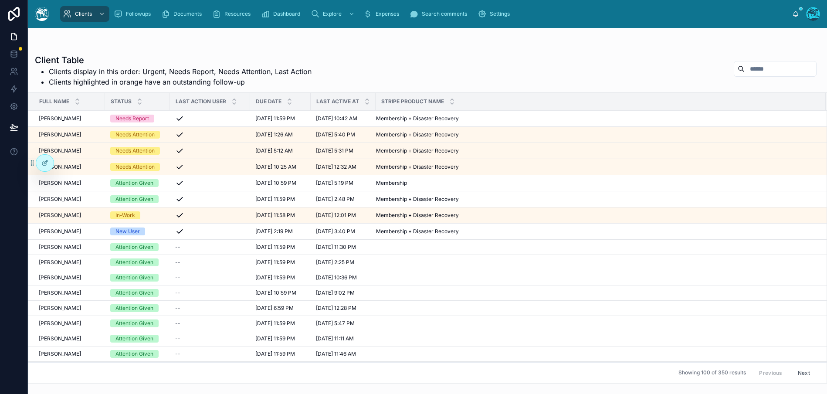
click at [783, 74] on input "text" at bounding box center [779, 69] width 71 height 12
type input "******"
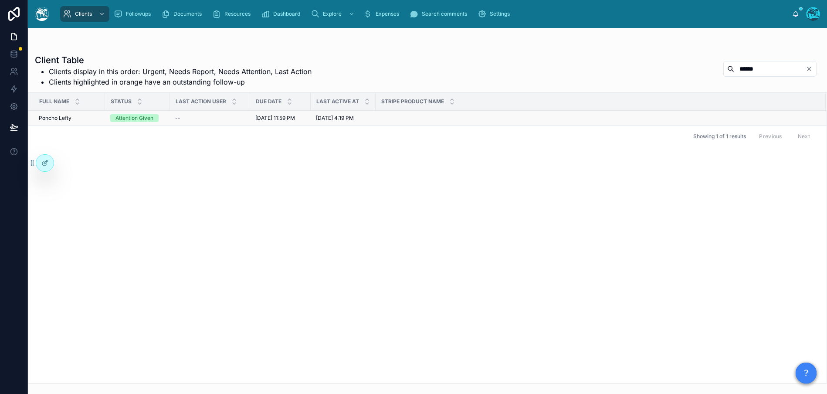
click at [102, 112] on td "Poncho Lefty Poncho Lefty" at bounding box center [66, 118] width 77 height 15
click at [63, 117] on span "Poncho Lefty" at bounding box center [55, 118] width 33 height 7
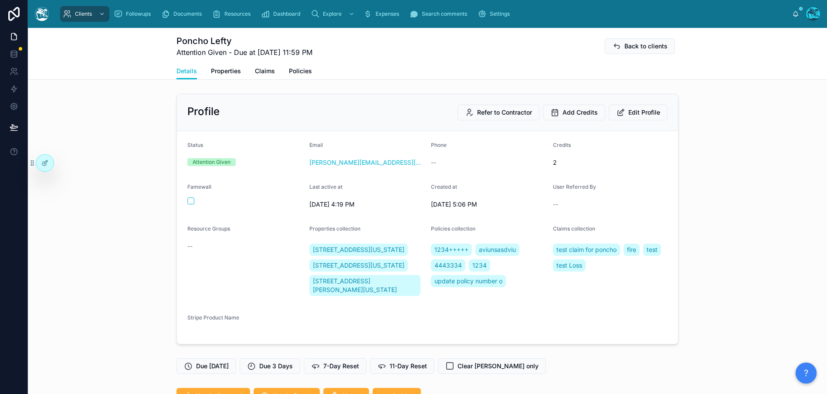
scroll to position [429, 0]
click at [233, 74] on span "Properties" at bounding box center [226, 71] width 30 height 9
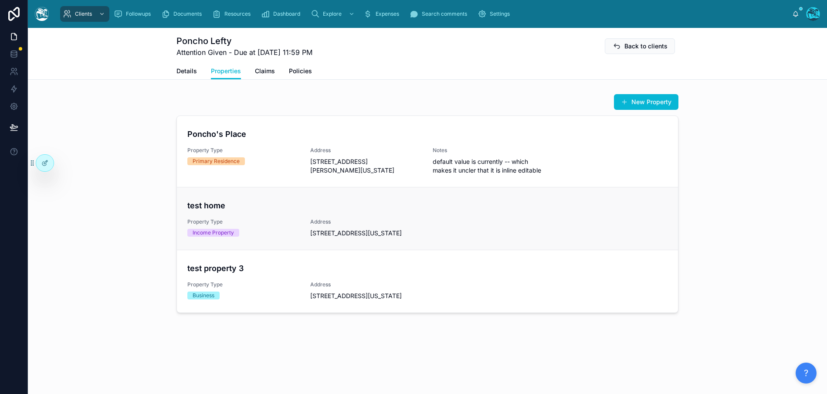
click at [214, 211] on div "test home Property Type Income Property Address 2225 South 34th Street, Grand F…" at bounding box center [427, 218] width 480 height 38
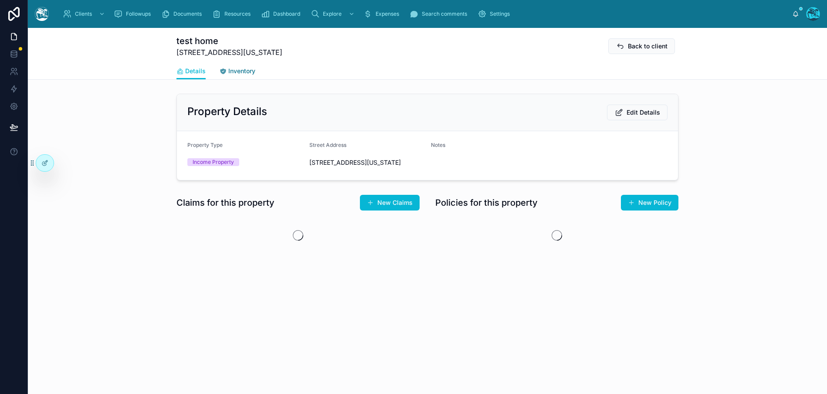
click at [250, 68] on span "Inventory" at bounding box center [241, 71] width 27 height 9
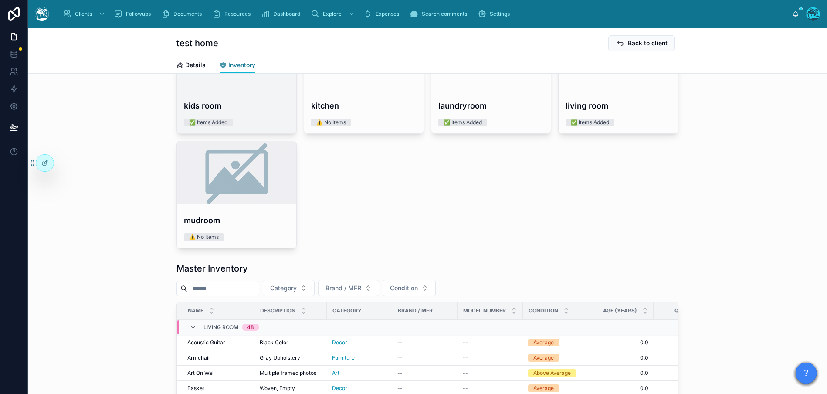
scroll to position [135, 0]
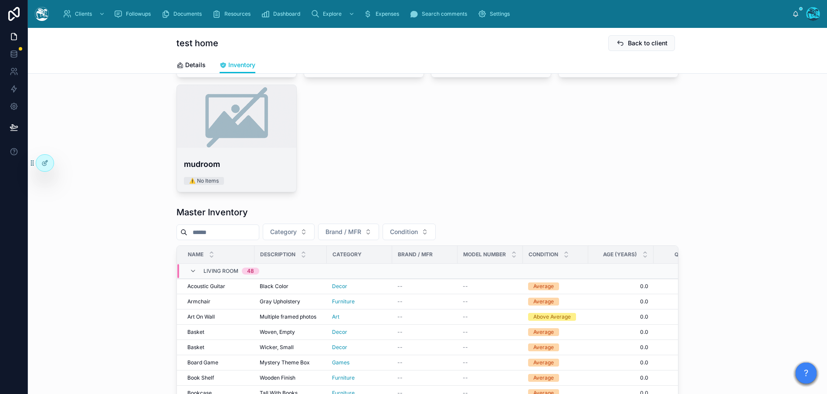
click at [224, 138] on div at bounding box center [236, 116] width 119 height 63
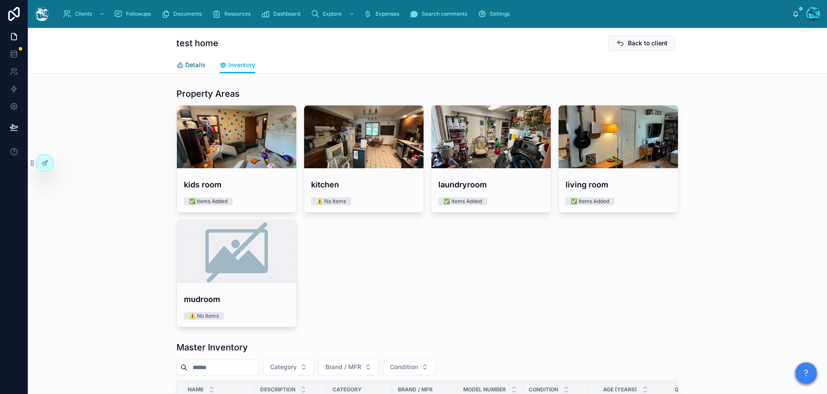
click at [185, 68] on span "Details" at bounding box center [195, 65] width 20 height 9
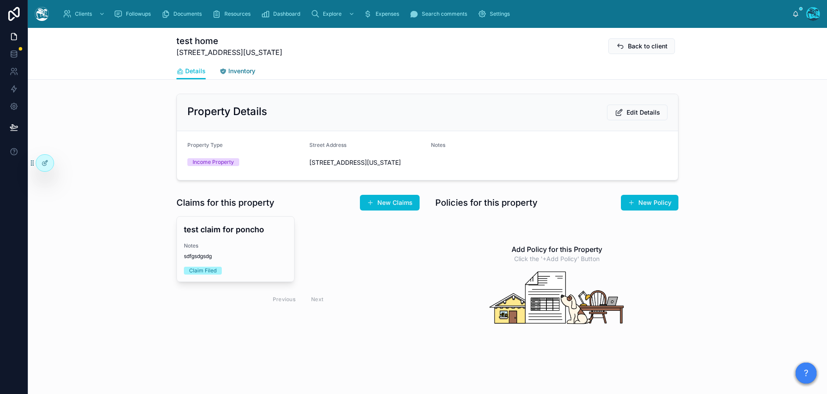
click at [238, 74] on span "Inventory" at bounding box center [241, 71] width 27 height 9
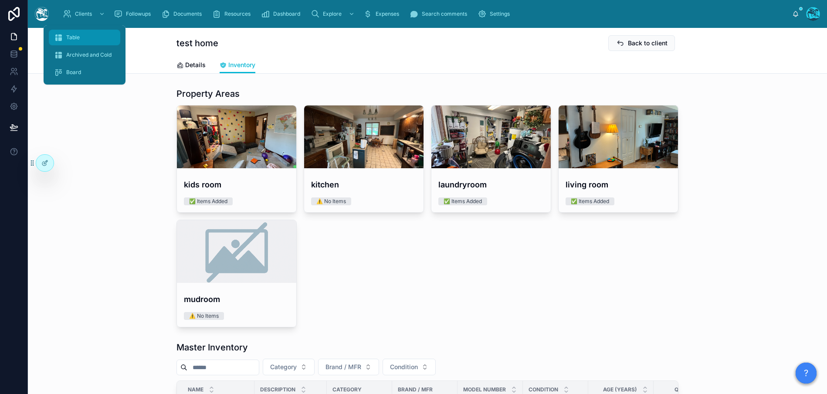
click at [77, 35] on span "Table" at bounding box center [73, 37] width 14 height 7
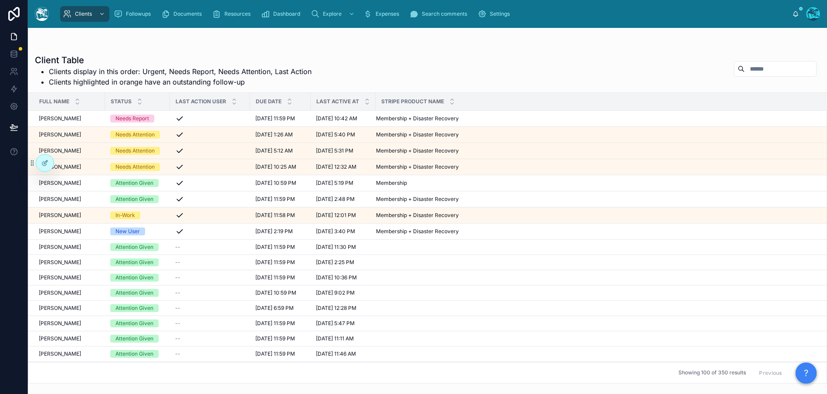
click at [783, 69] on input "text" at bounding box center [779, 69] width 71 height 12
type input "*****"
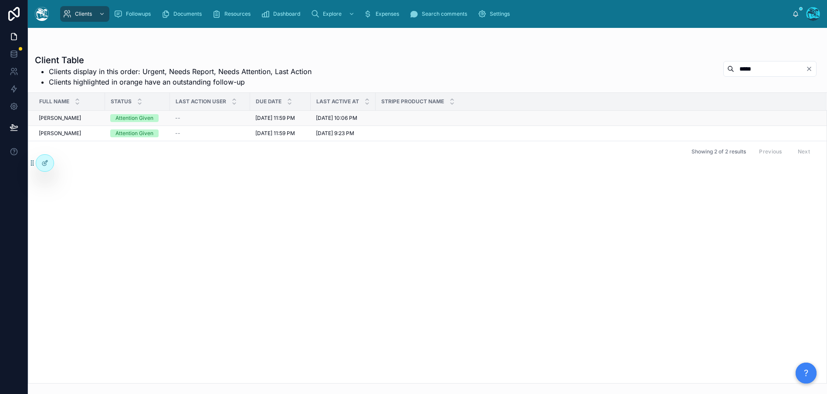
click at [59, 120] on span "Anthony Jaffe" at bounding box center [60, 118] width 42 height 7
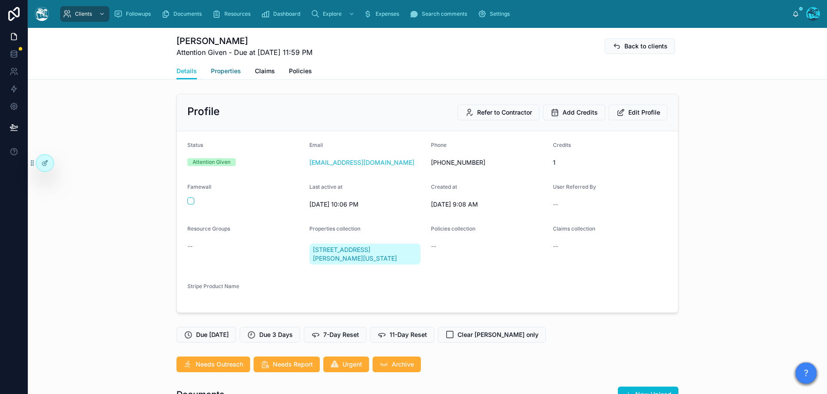
click at [231, 68] on span "Properties" at bounding box center [226, 71] width 30 height 9
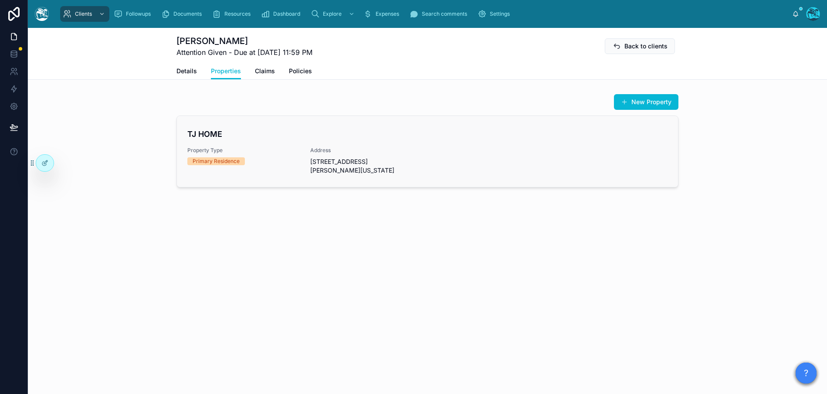
click at [302, 145] on div "TJ HOME Property Type Primary Residence Address 9910 Tower Lane, Beverly Hills,…" at bounding box center [427, 151] width 480 height 47
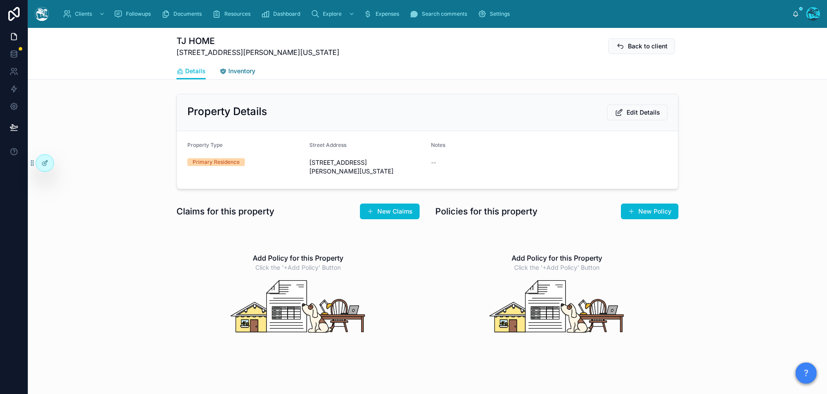
click at [244, 68] on span "Inventory" at bounding box center [241, 71] width 27 height 9
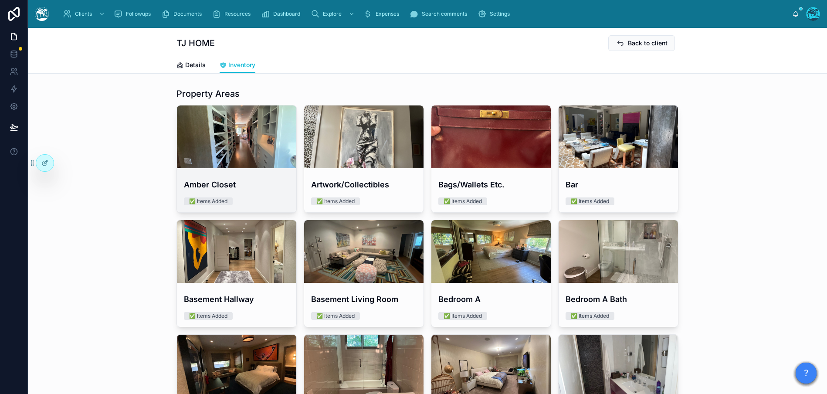
click at [250, 115] on div at bounding box center [236, 136] width 119 height 63
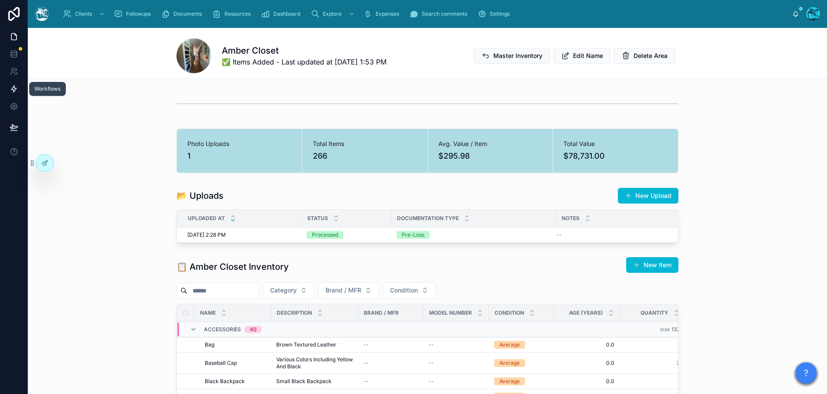
click at [16, 86] on icon at bounding box center [14, 88] width 9 height 9
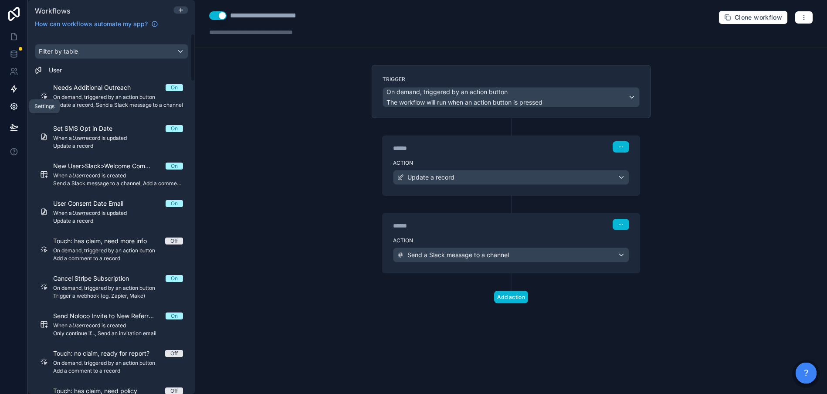
click at [17, 104] on icon at bounding box center [14, 106] width 9 height 9
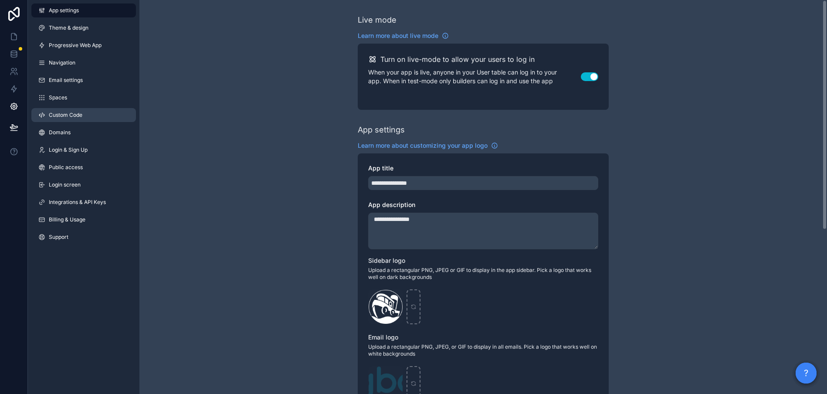
click at [101, 115] on link "Custom Code" at bounding box center [83, 115] width 105 height 14
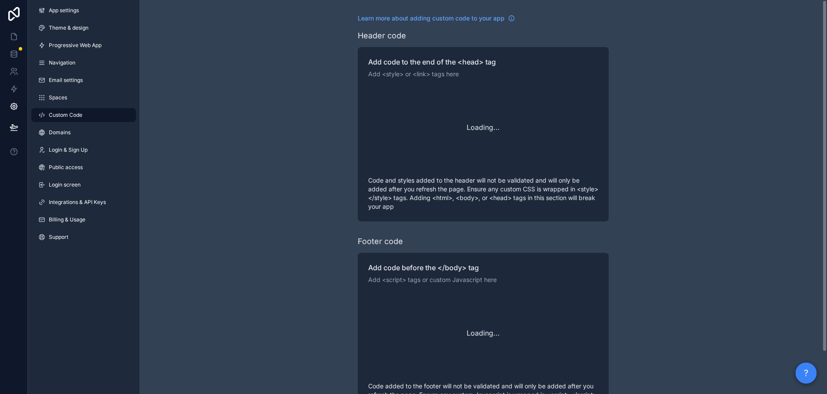
scroll to position [78, 0]
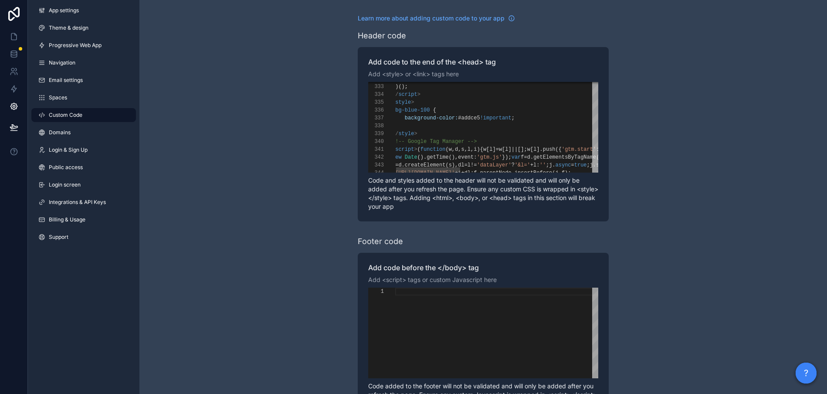
click at [467, 118] on div "**********" at bounding box center [483, 127] width 230 height 91
paste textarea "Editor content;Press Alt+F1 for Accessibility Options."
type textarea "**********"
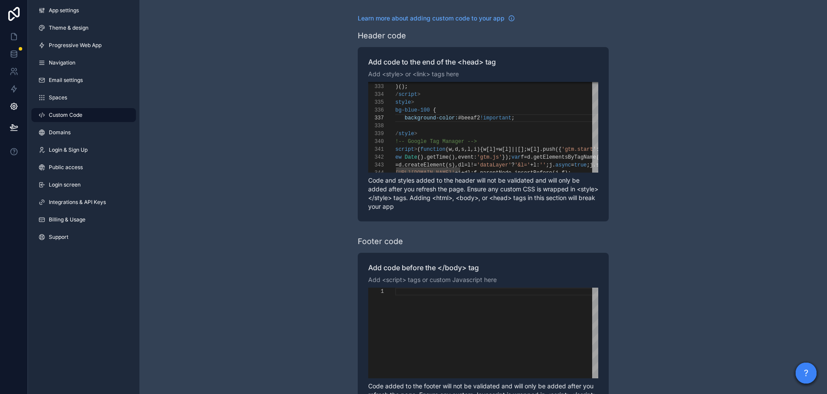
click at [504, 137] on div "</ style >" at bounding box center [713, 134] width 642 height 8
click at [230, 282] on div "**********" at bounding box center [482, 220] width 687 height 441
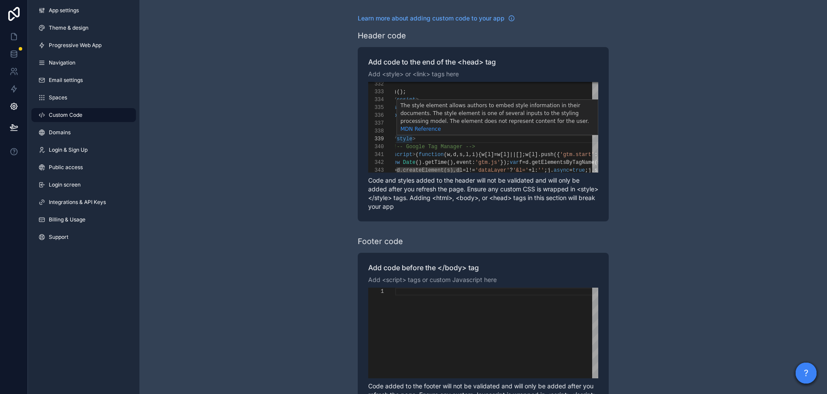
click at [406, 127] on link "MDN Reference" at bounding box center [420, 129] width 41 height 6
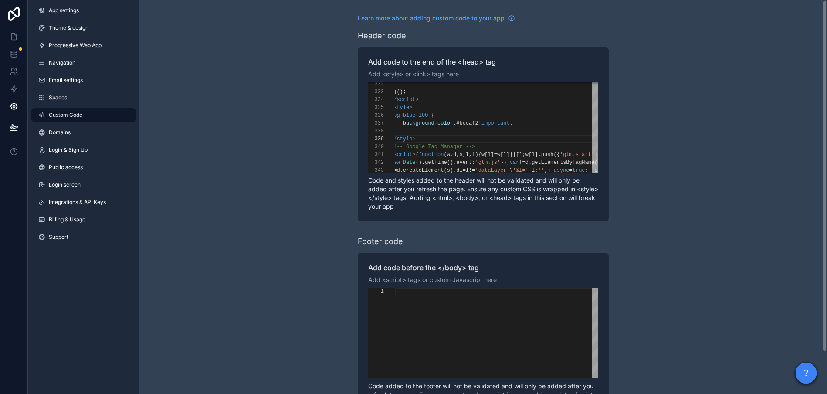
click at [293, 173] on div "**********" at bounding box center [482, 220] width 687 height 441
click at [13, 60] on link at bounding box center [13, 53] width 27 height 17
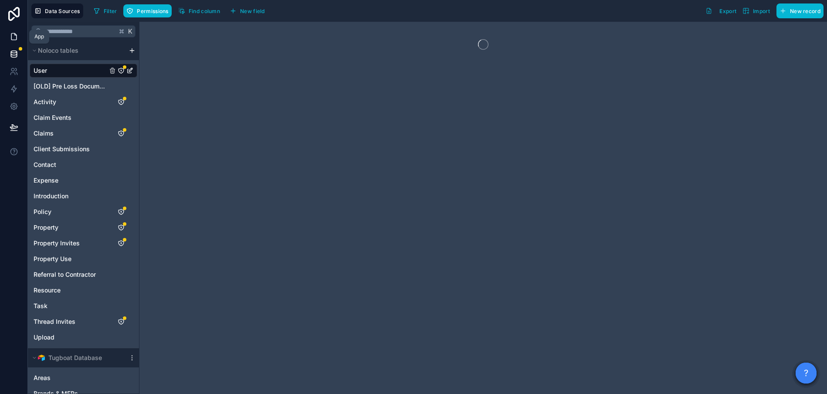
click at [15, 36] on icon at bounding box center [14, 36] width 9 height 9
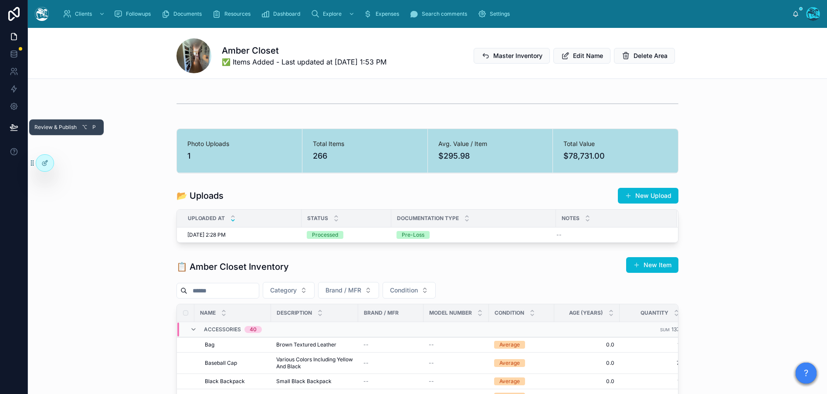
click at [10, 125] on icon at bounding box center [14, 127] width 9 height 9
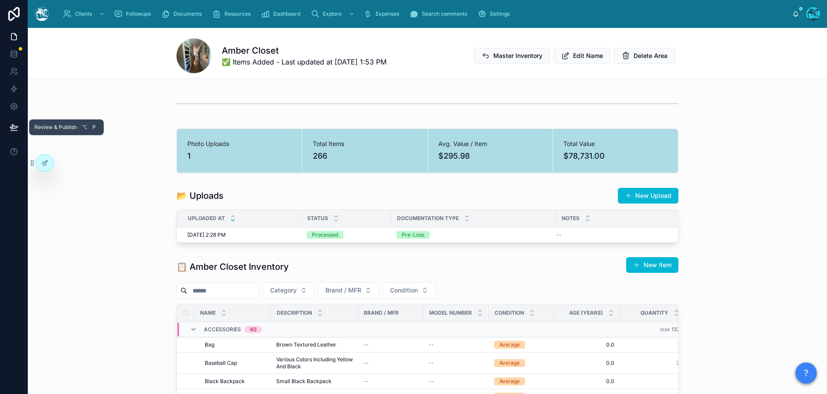
click at [16, 131] on icon at bounding box center [14, 127] width 9 height 9
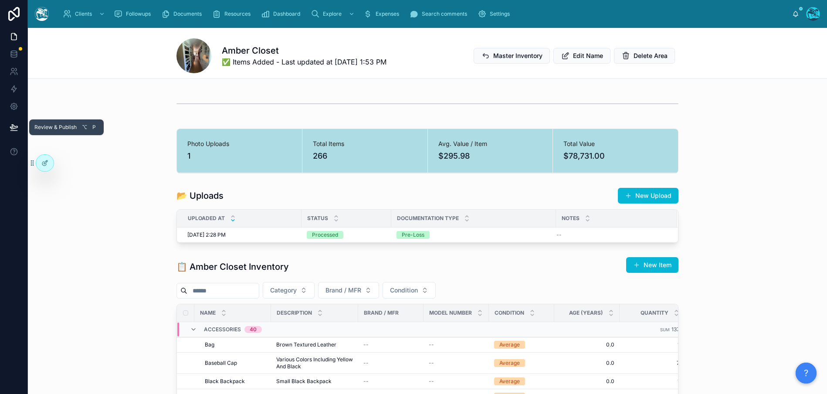
click at [12, 125] on icon at bounding box center [13, 127] width 7 height 4
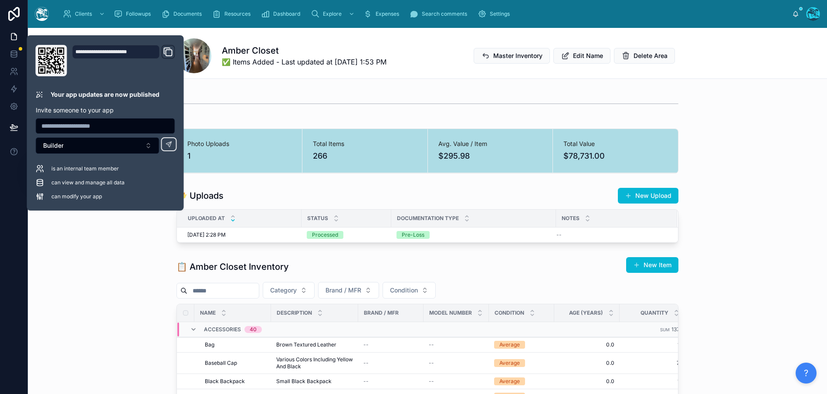
drag, startPoint x: 133, startPoint y: 304, endPoint x: 58, endPoint y: 6, distance: 306.6
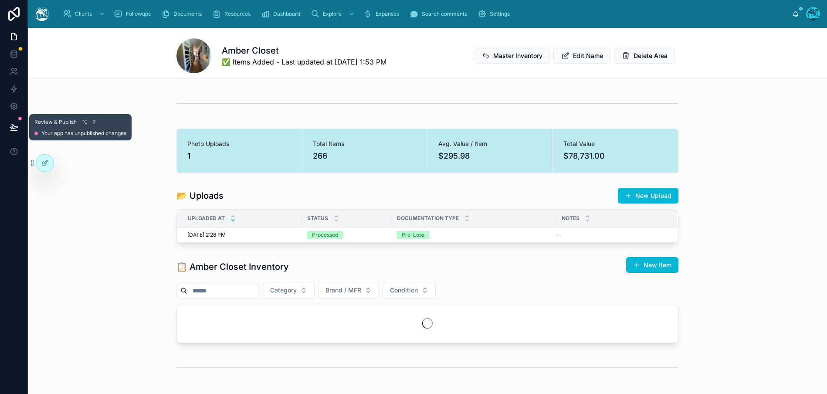
click at [8, 124] on button at bounding box center [13, 127] width 19 height 24
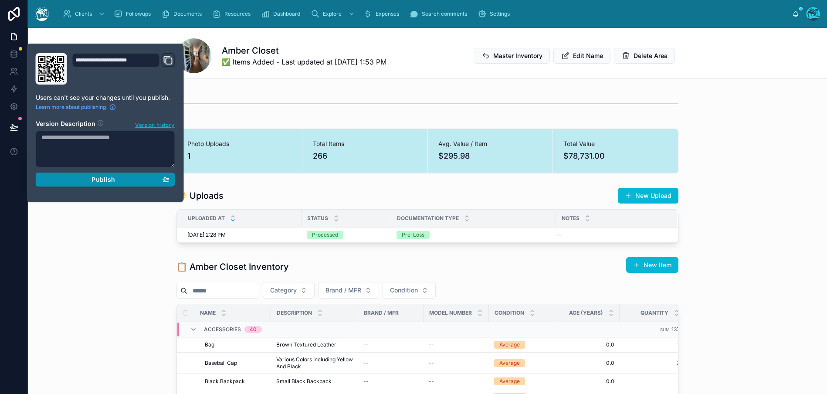
click at [84, 180] on div "Publish" at bounding box center [105, 180] width 128 height 8
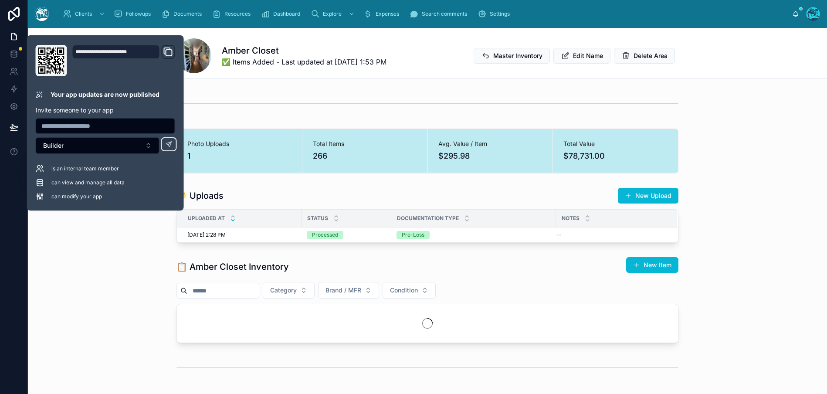
click at [88, 250] on div "Photo Uploads 1 Total Items 266 Avg. Value / Item $295.98 Total Value $78,731.0…" at bounding box center [427, 377] width 799 height 577
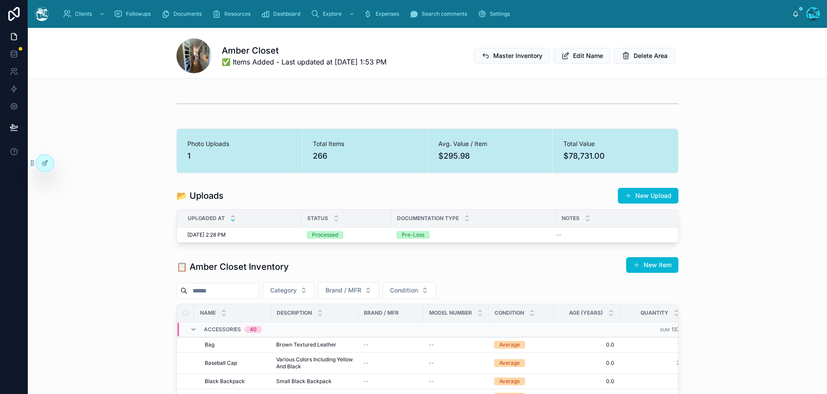
scroll to position [38, 0]
click at [151, 170] on div "Photo Uploads 1 Total Items 266 Avg. Value / Item $295.98 Total Value $78,731.00" at bounding box center [427, 151] width 799 height 52
click at [224, 156] on div "1" at bounding box center [239, 156] width 104 height 12
click at [415, 172] on div "Photo Uploads 1 Total Items 266 Avg. Value / Item $295.98 Total Value $78,731.00" at bounding box center [427, 150] width 502 height 45
click at [374, 192] on div "📂 Uploads New Upload" at bounding box center [427, 195] width 502 height 17
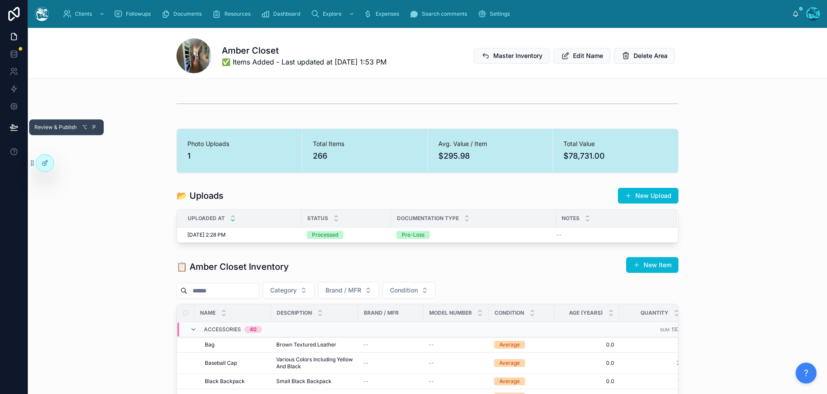
click at [12, 125] on icon at bounding box center [13, 127] width 7 height 4
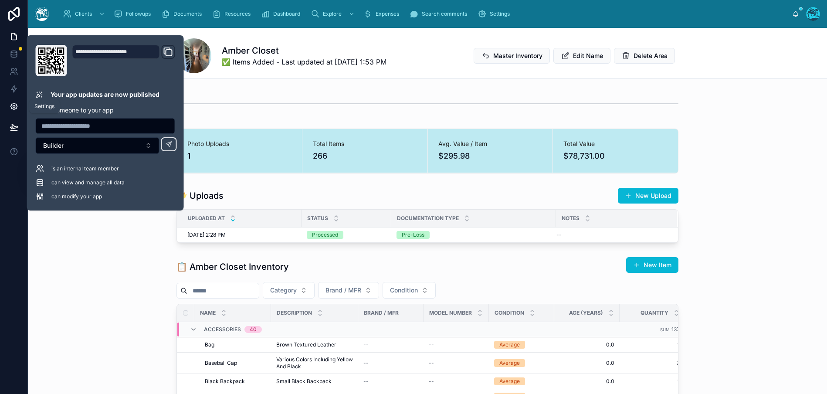
click at [14, 106] on icon at bounding box center [14, 106] width 2 height 2
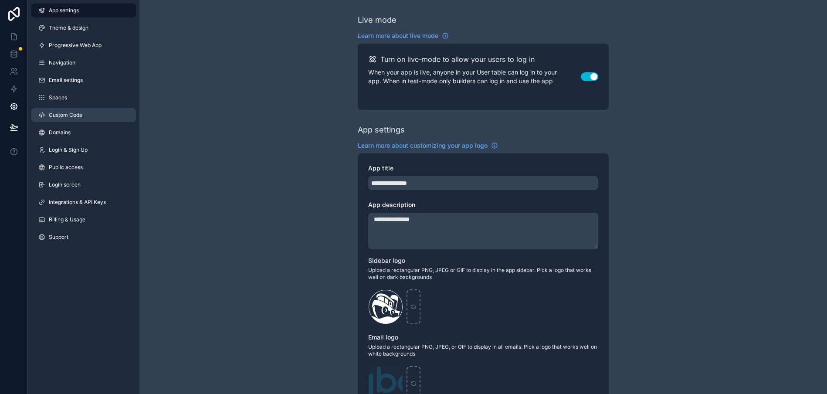
click at [61, 116] on span "Custom Code" at bounding box center [66, 114] width 34 height 7
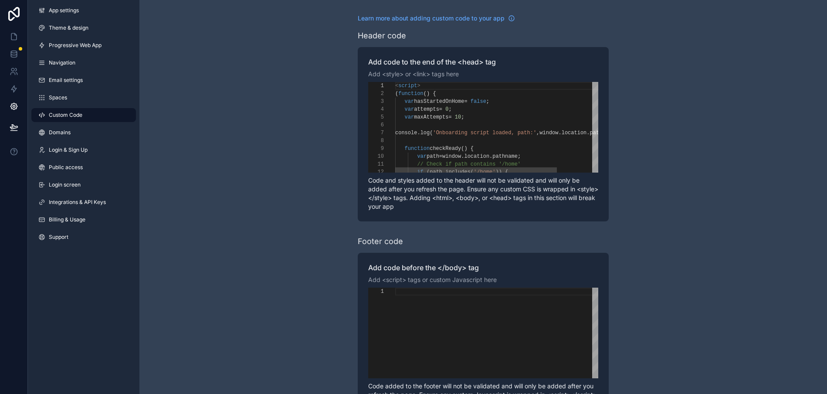
scroll to position [78, 0]
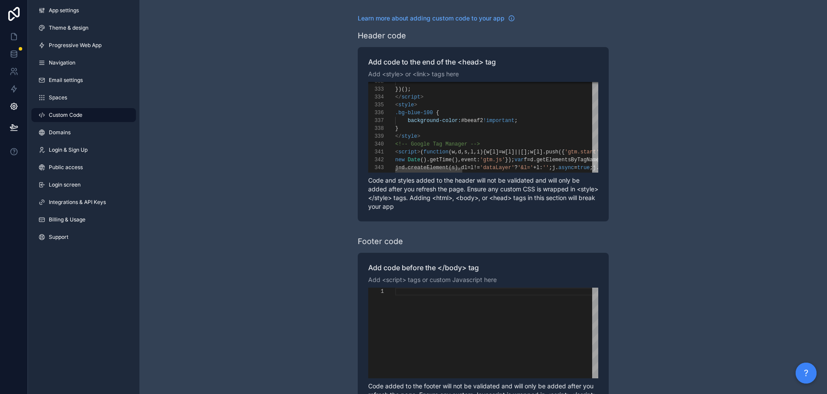
click at [478, 118] on span "#beeaf2" at bounding box center [472, 121] width 22 height 6
paste textarea "Editor content;Press Alt+F1 for Accessibility Options."
type textarea "**********"
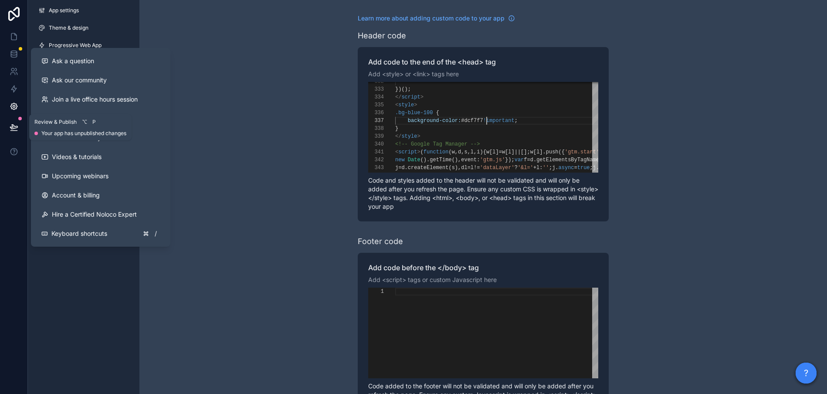
click at [11, 125] on icon at bounding box center [14, 127] width 9 height 9
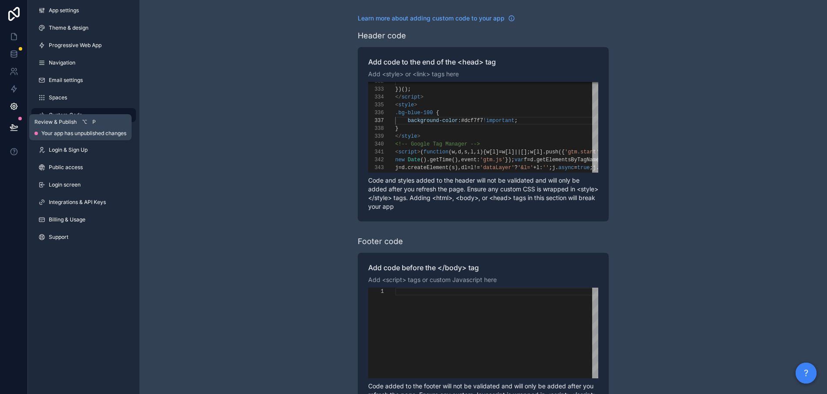
click at [13, 126] on icon at bounding box center [14, 127] width 9 height 9
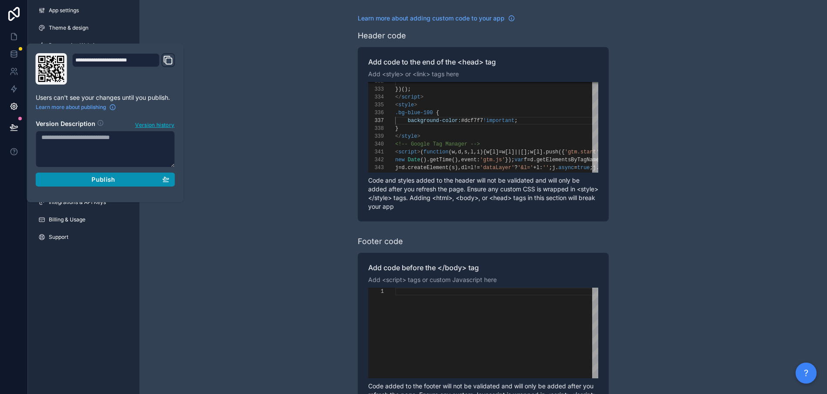
click at [84, 178] on div "Publish" at bounding box center [105, 180] width 128 height 8
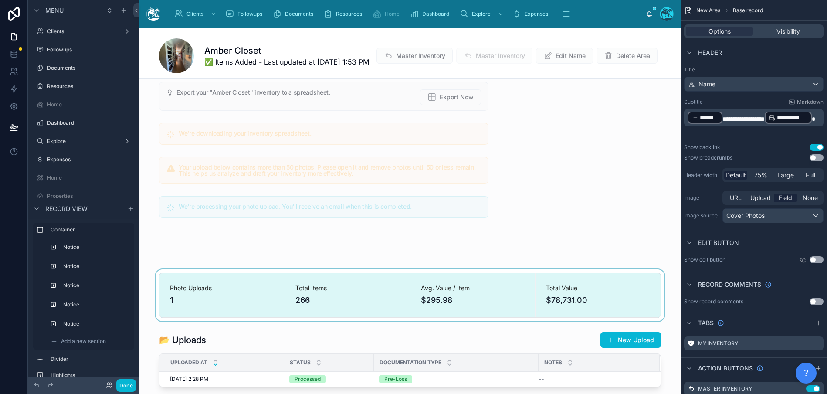
scroll to position [490, 0]
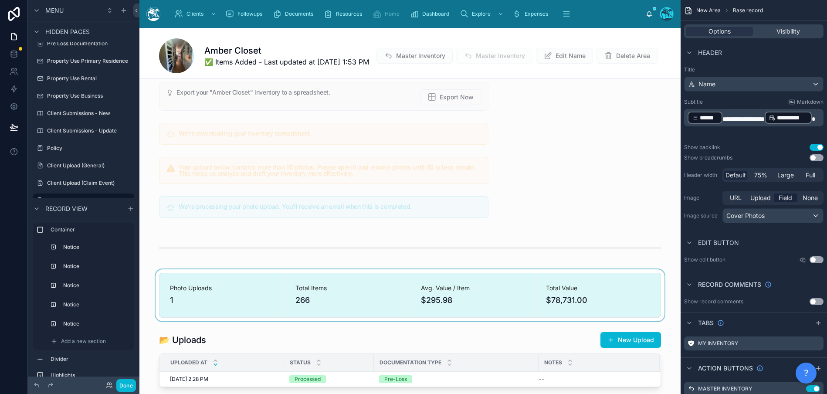
click at [350, 285] on div at bounding box center [409, 295] width 541 height 52
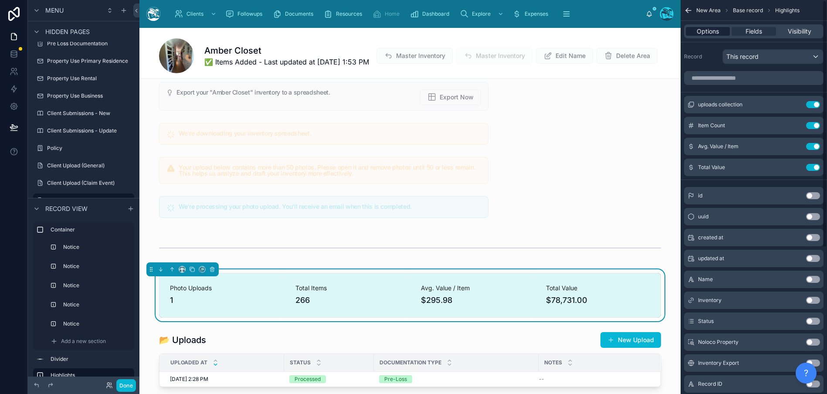
click at [702, 29] on span "Options" at bounding box center [707, 31] width 22 height 9
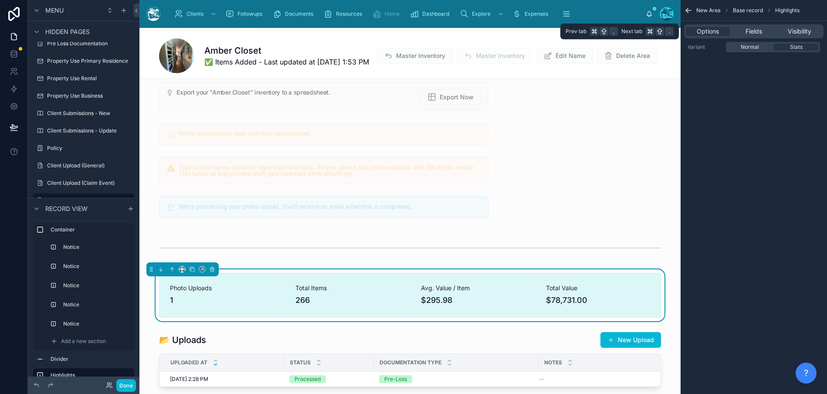
click at [802, 37] on div "Options Fields Visibility" at bounding box center [753, 31] width 139 height 14
click at [803, 33] on span "Visibility" at bounding box center [799, 31] width 24 height 9
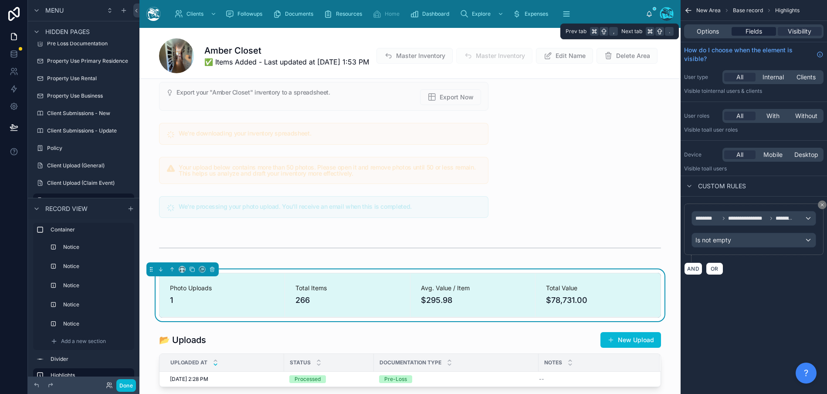
click at [760, 34] on span "Fields" at bounding box center [753, 31] width 17 height 9
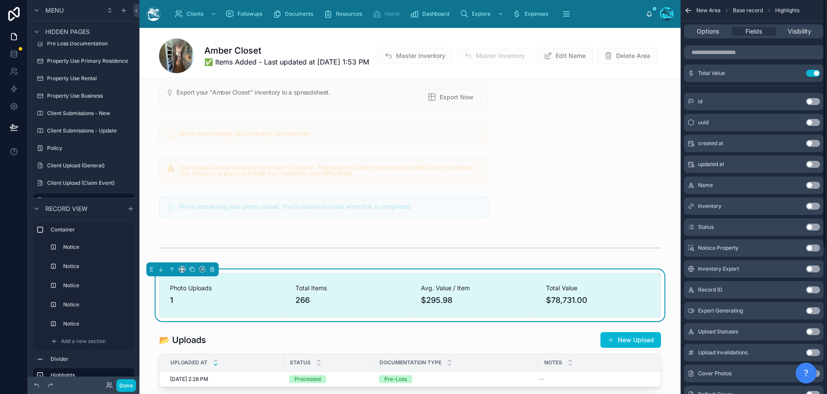
scroll to position [0, 0]
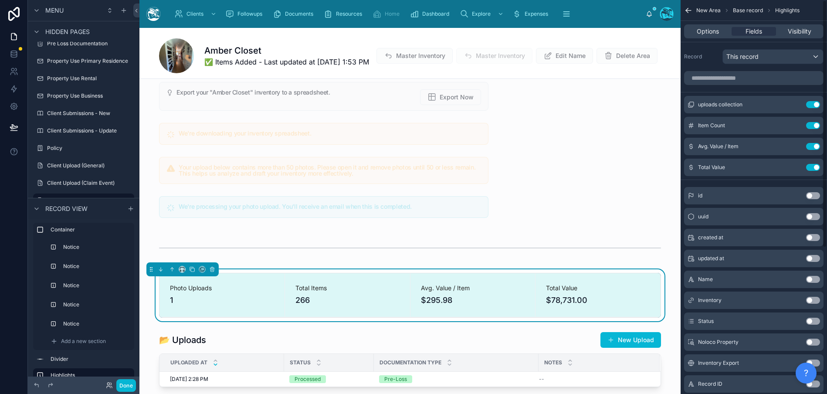
click at [705, 37] on div "Options Fields Visibility" at bounding box center [753, 31] width 139 height 14
click at [709, 30] on span "Options" at bounding box center [707, 31] width 22 height 9
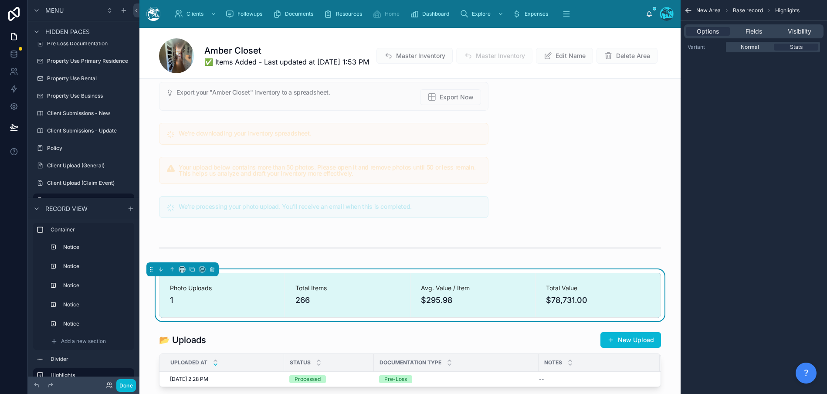
click at [699, 47] on label "Variant" at bounding box center [704, 47] width 35 height 7
click at [739, 131] on div "New Area Base record Highlights Options Fields Visibility Variant Normal Stats" at bounding box center [753, 197] width 146 height 394
click at [753, 48] on span "Normal" at bounding box center [749, 47] width 18 height 7
click at [787, 47] on div "Stats" at bounding box center [795, 47] width 44 height 7
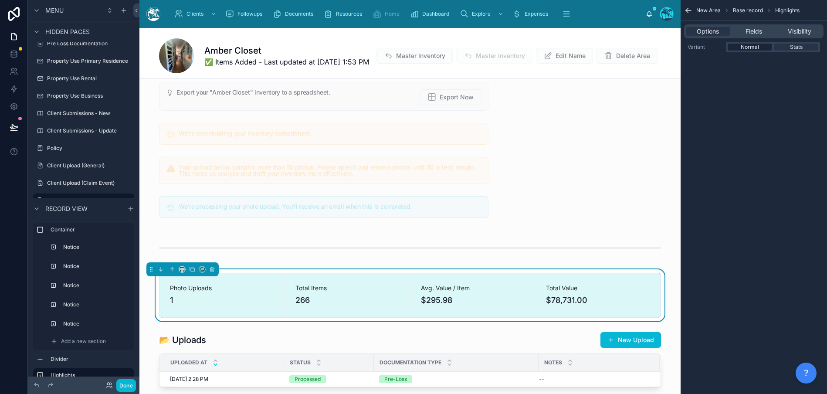
click at [763, 46] on div "Normal" at bounding box center [749, 47] width 44 height 7
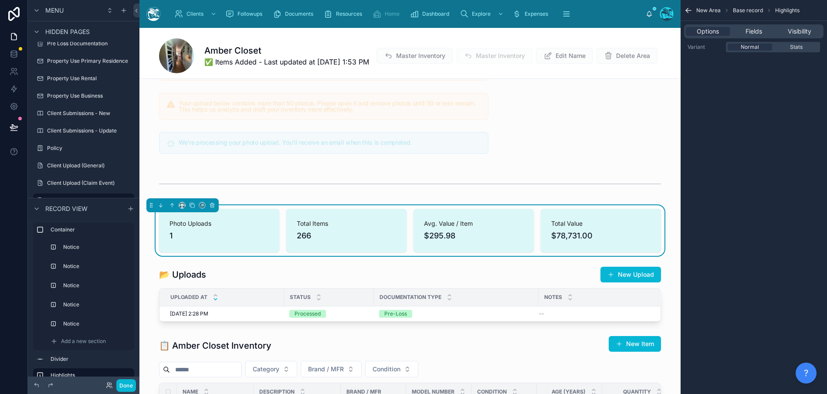
scroll to position [133, 0]
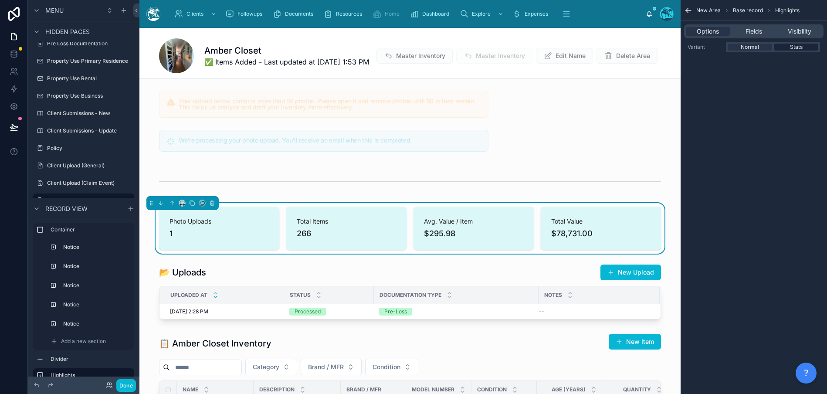
click at [800, 48] on span "Stats" at bounding box center [796, 47] width 13 height 7
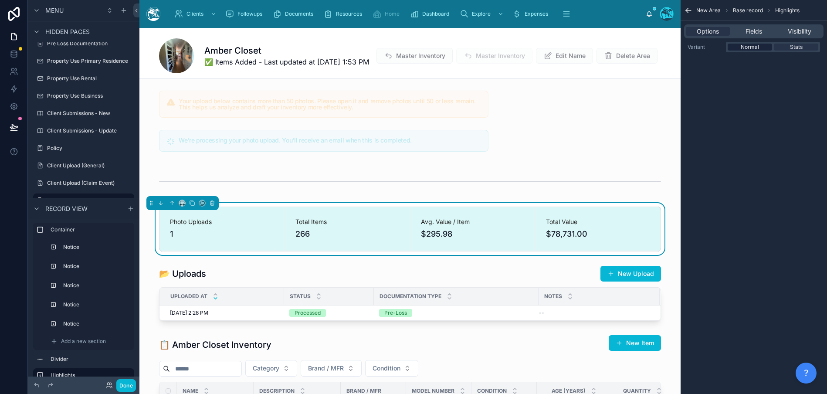
click at [751, 48] on span "Normal" at bounding box center [749, 47] width 18 height 7
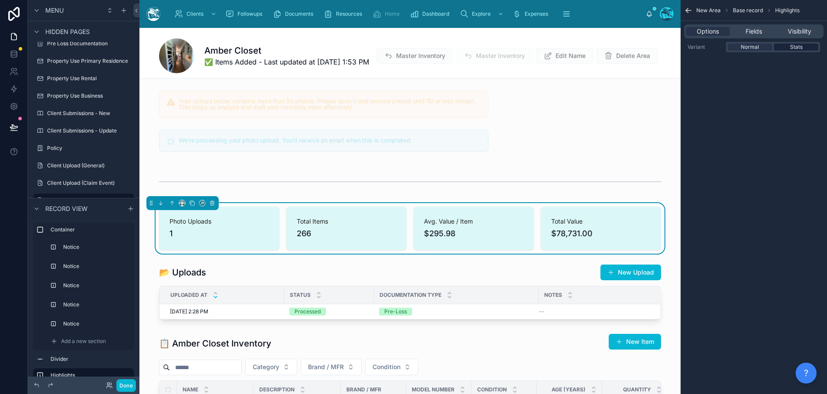
click at [794, 48] on span "Stats" at bounding box center [796, 47] width 13 height 7
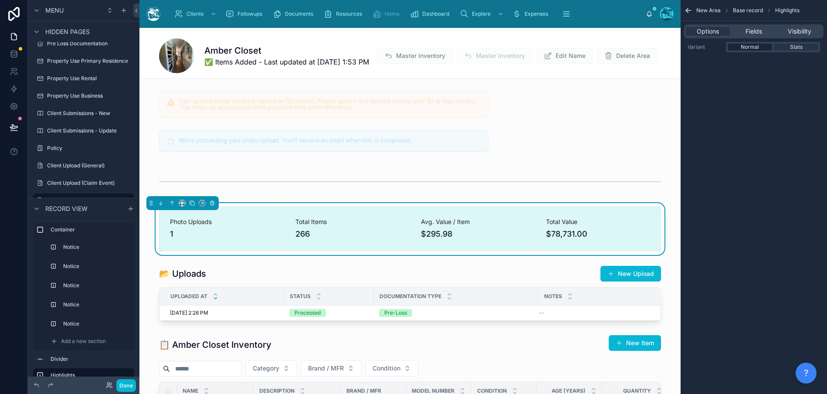
click at [754, 48] on span "Normal" at bounding box center [749, 47] width 18 height 7
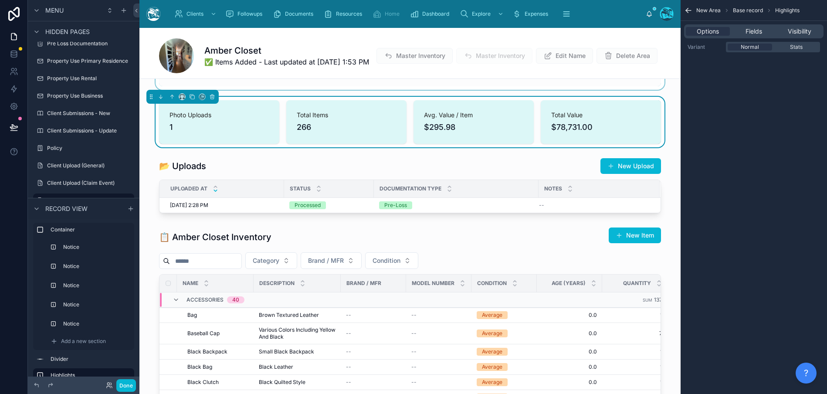
scroll to position [240, 0]
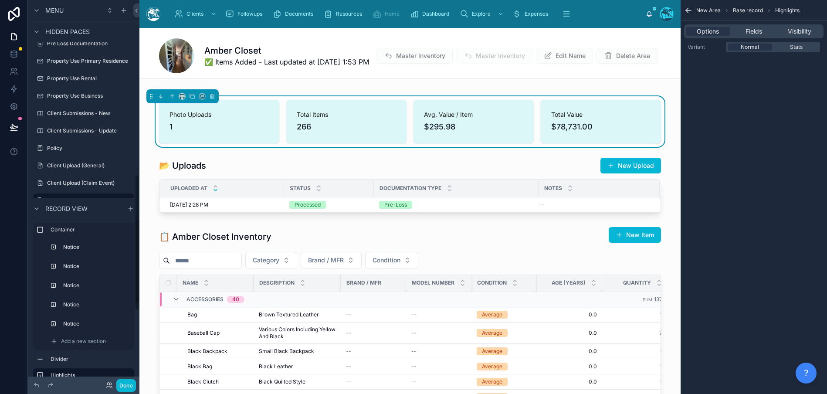
click at [799, 310] on div "New Area Base record Highlights Options Fields Visibility Variant Normal Stats" at bounding box center [753, 197] width 146 height 394
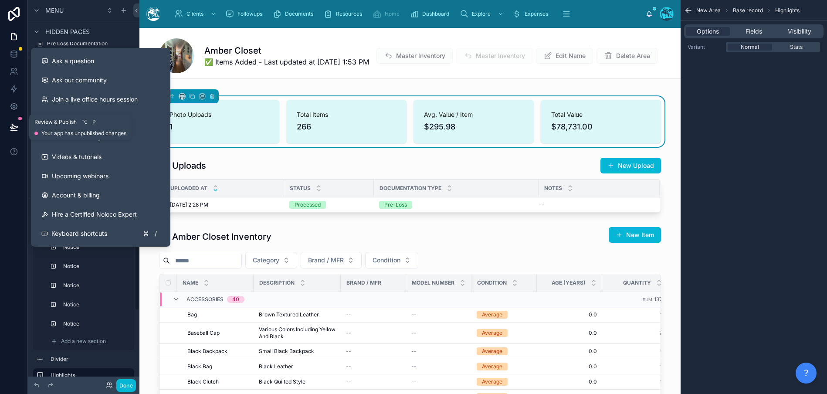
click at [19, 125] on button at bounding box center [13, 127] width 19 height 24
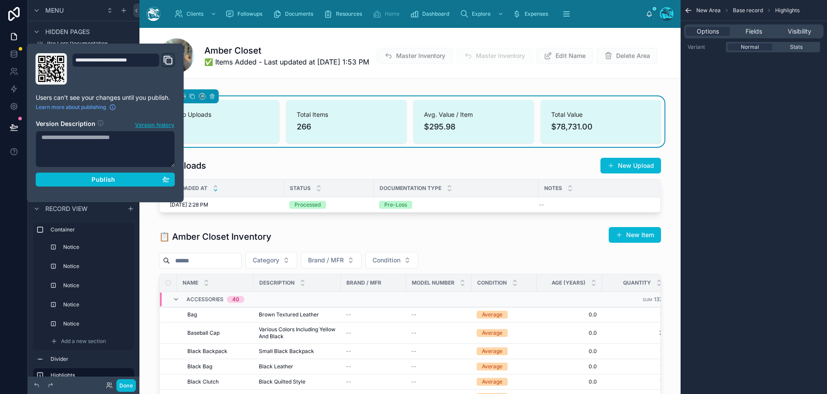
click at [752, 101] on div "New Area Base record Highlights Options Fields Visibility Variant Normal Stats" at bounding box center [753, 197] width 146 height 394
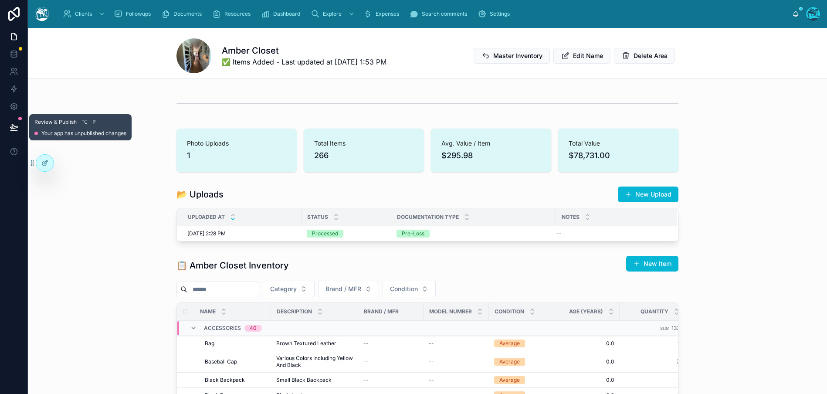
click at [15, 130] on icon at bounding box center [14, 127] width 9 height 9
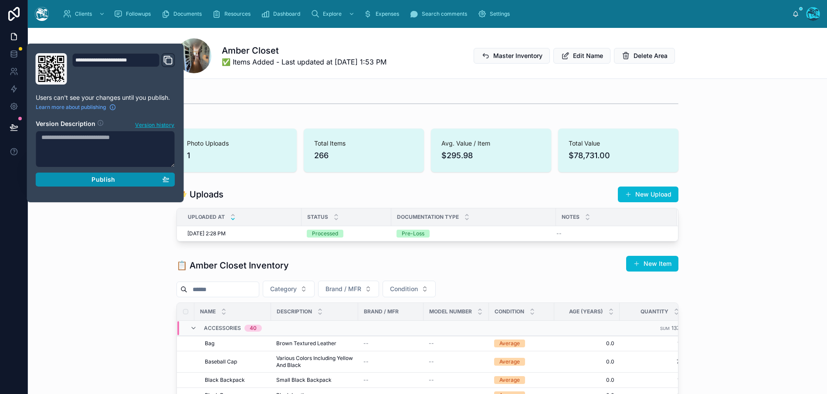
click at [98, 183] on button "Publish" at bounding box center [105, 179] width 139 height 14
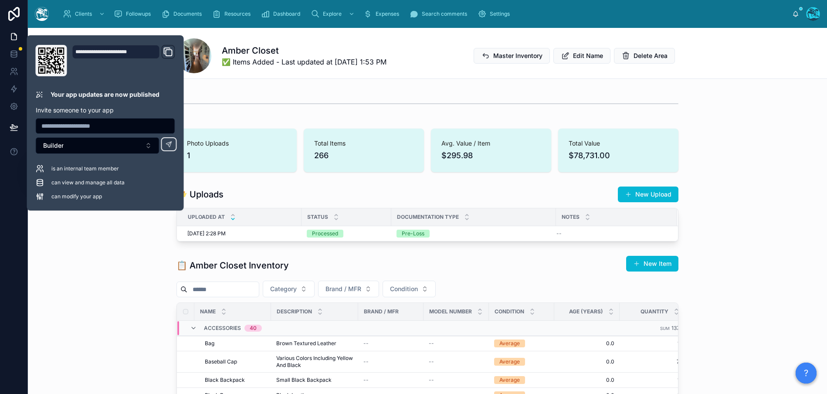
click at [368, 139] on span "Total Items" at bounding box center [363, 143] width 99 height 9
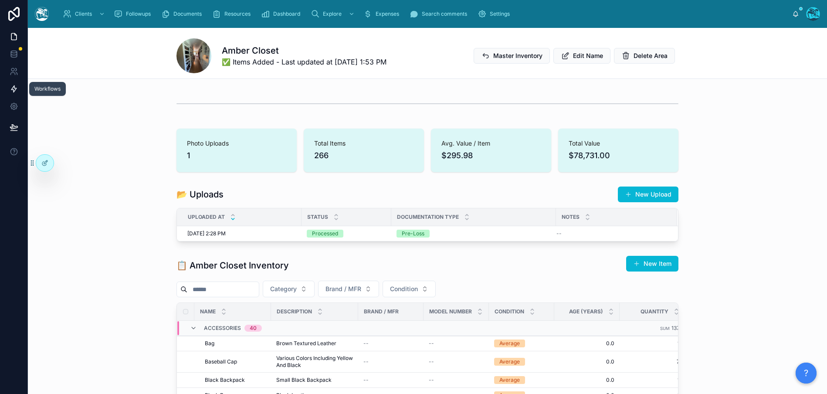
click at [14, 90] on icon at bounding box center [13, 89] width 5 height 7
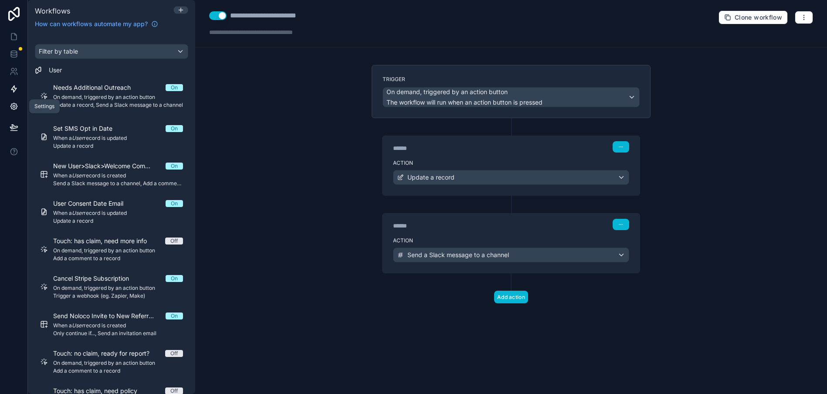
click at [18, 104] on link at bounding box center [13, 106] width 27 height 17
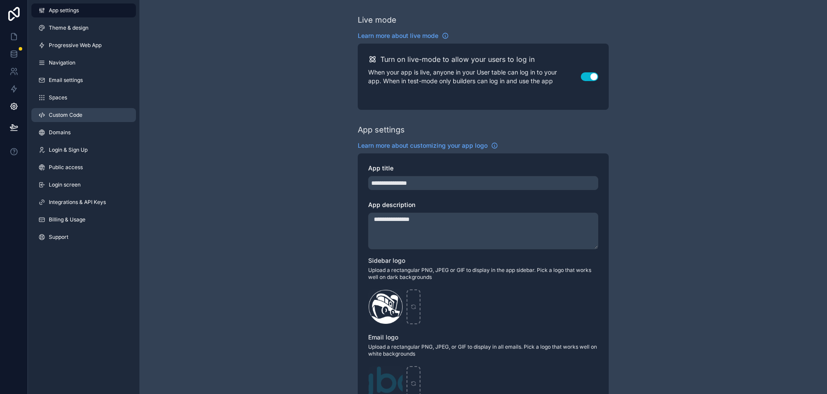
click at [65, 115] on span "Custom Code" at bounding box center [66, 114] width 34 height 7
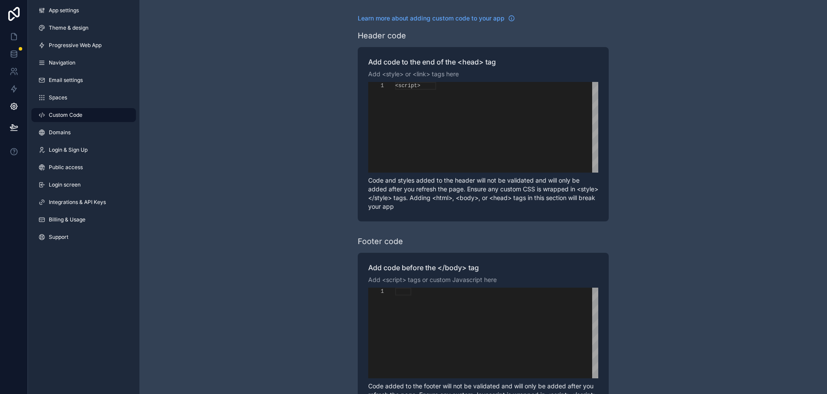
scroll to position [78, 0]
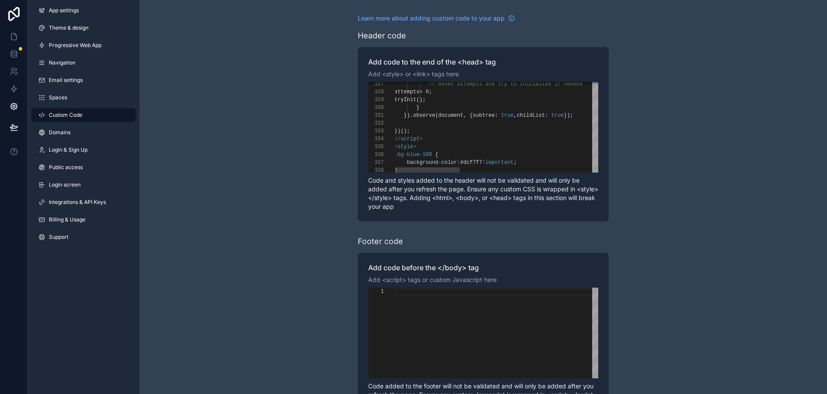
click at [473, 163] on span "#dcf7f7" at bounding box center [471, 162] width 22 height 6
paste textarea "Editor content;Press Alt+F1 for Accessibility Options."
type textarea "**********"
click at [288, 160] on div "**********" at bounding box center [482, 220] width 687 height 441
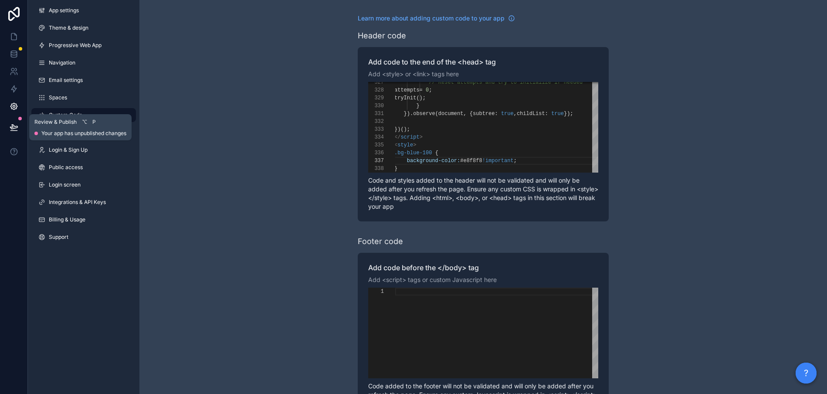
click at [12, 132] on button at bounding box center [13, 127] width 19 height 24
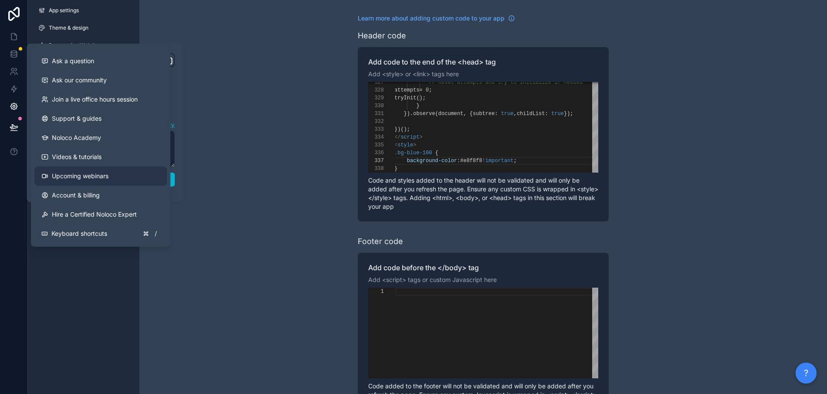
click at [68, 172] on span "Upcoming webinars" at bounding box center [80, 176] width 57 height 9
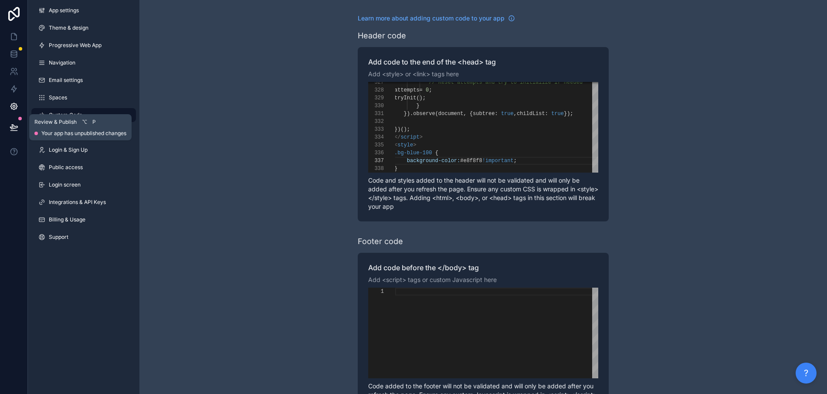
click at [10, 121] on button at bounding box center [13, 127] width 19 height 24
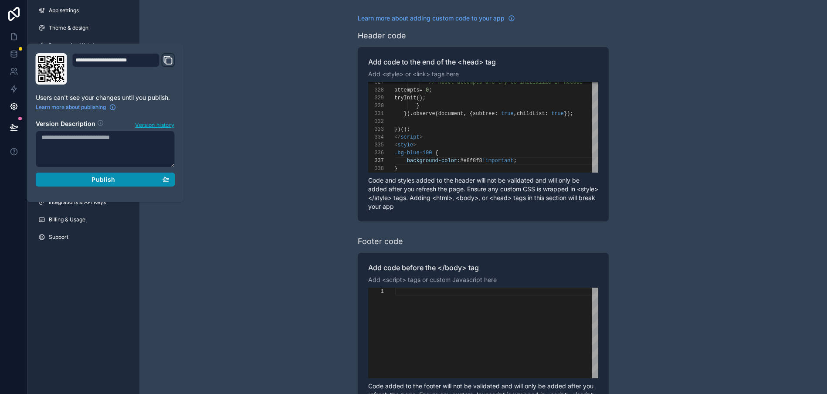
click at [130, 179] on div "Publish" at bounding box center [105, 180] width 128 height 8
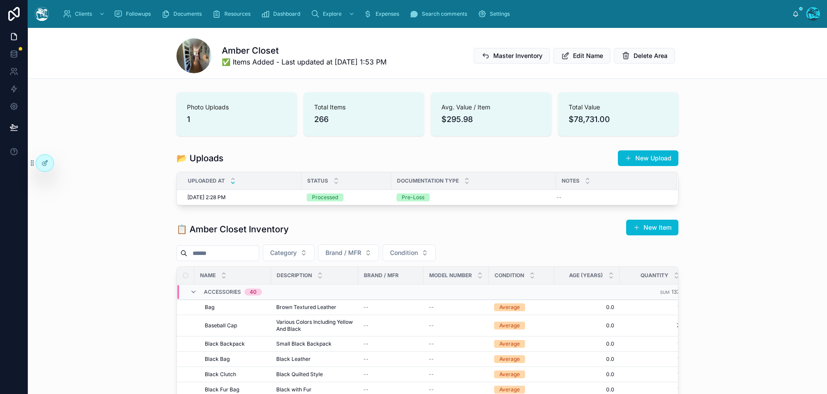
scroll to position [39, 0]
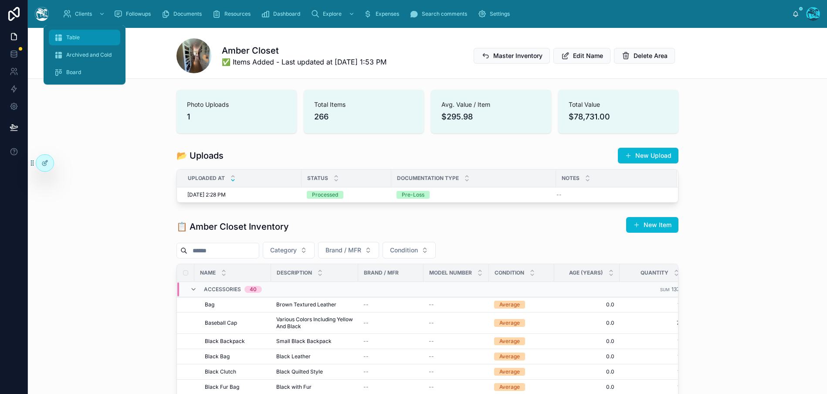
click at [75, 38] on span "Table" at bounding box center [73, 37] width 14 height 7
